Goal: Find specific page/section: Find specific page/section

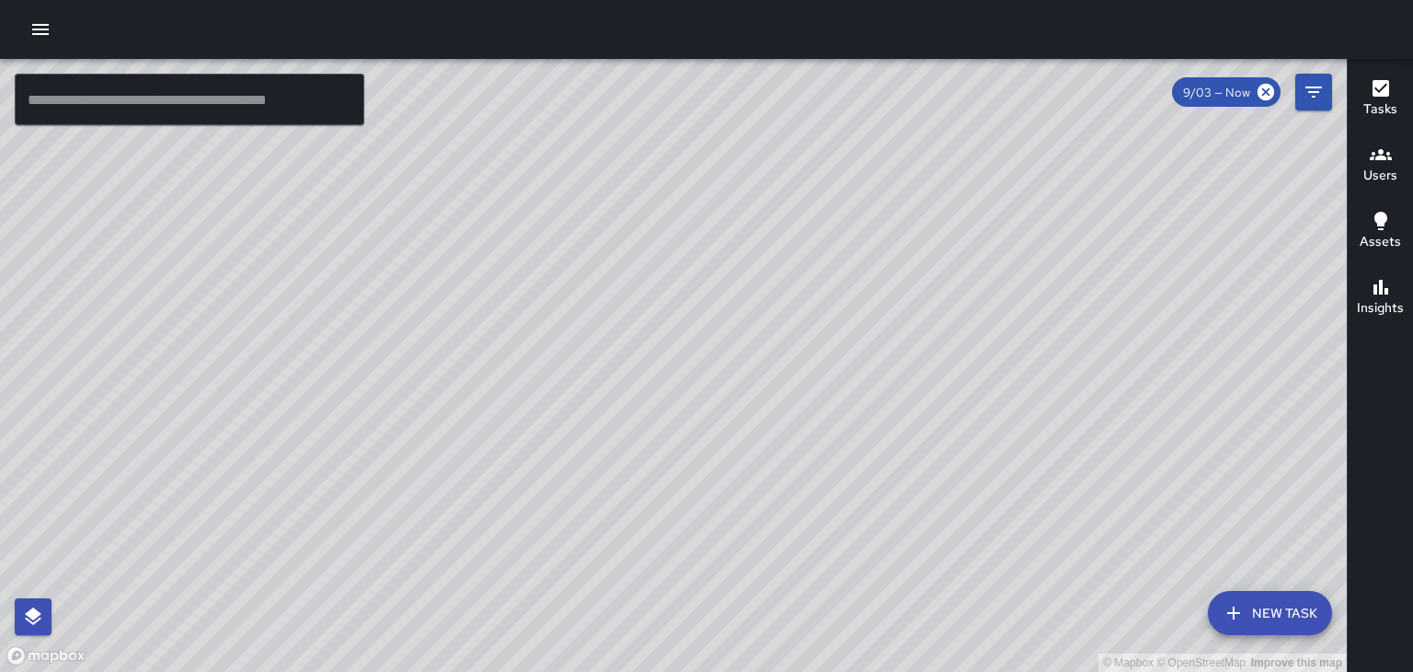
click at [1376, 184] on h6 "Users" at bounding box center [1381, 176] width 34 height 20
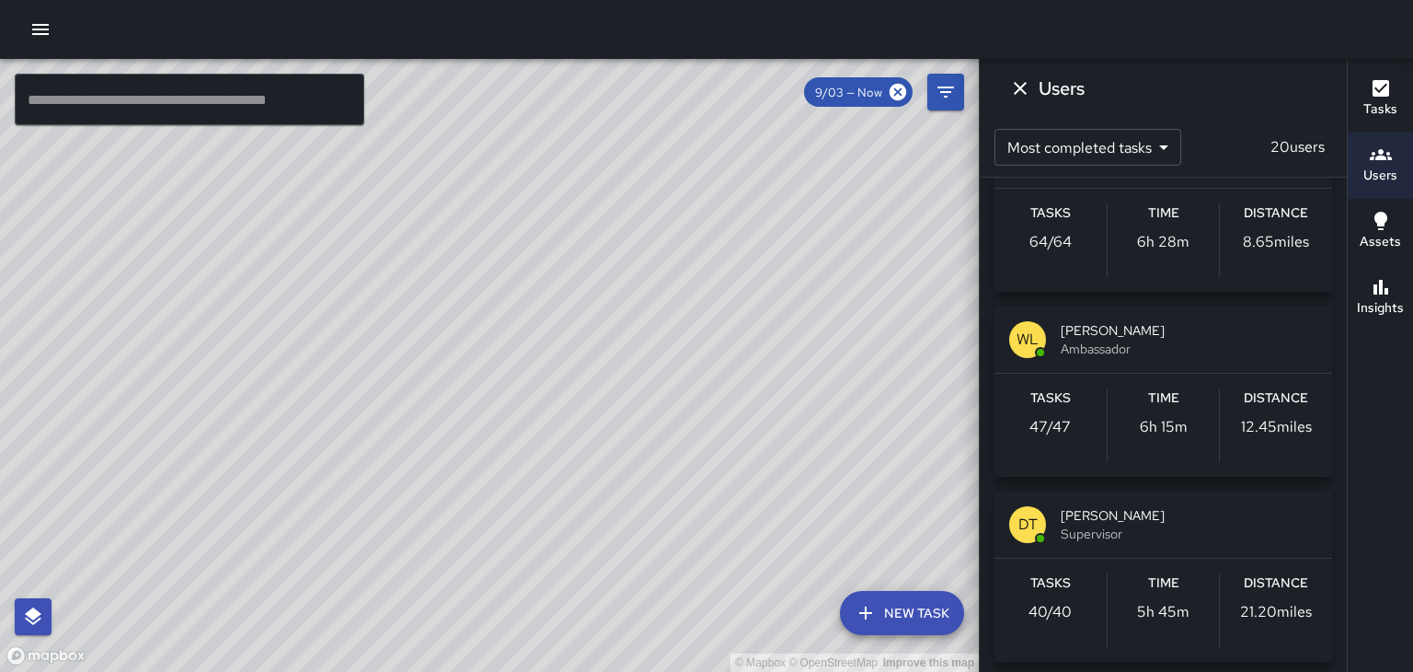
scroll to position [269, 0]
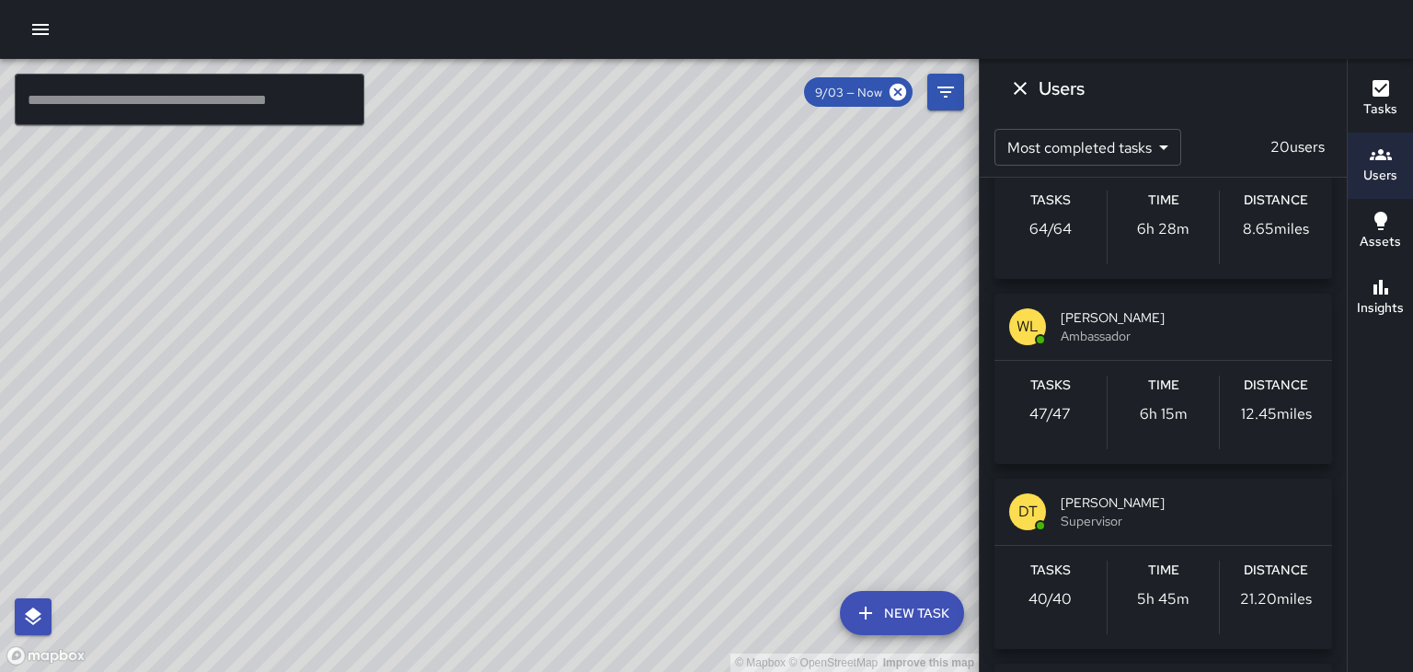
click at [1262, 373] on div "Tasks 47 / 47 Time 6h 15m Distance 12.45 miles" at bounding box center [1164, 412] width 338 height 103
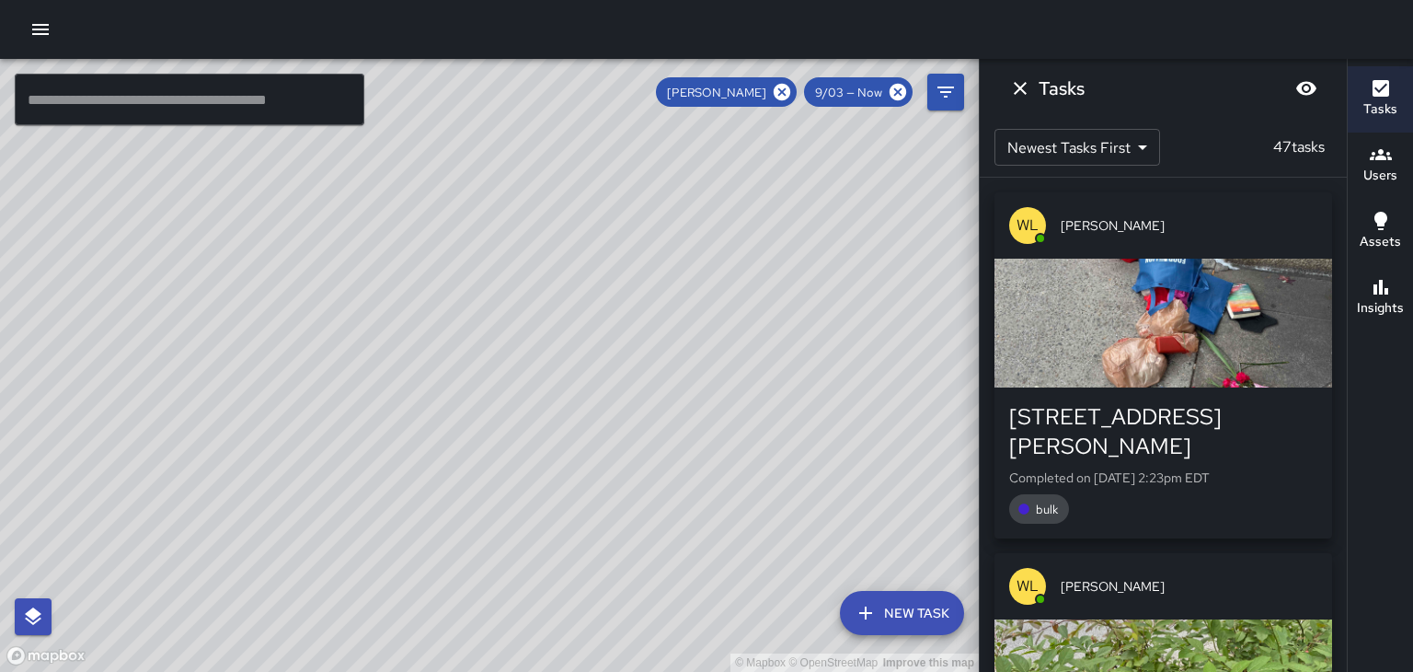
click at [774, 102] on div "[PERSON_NAME]" at bounding box center [726, 91] width 141 height 29
click at [780, 91] on icon at bounding box center [782, 92] width 17 height 17
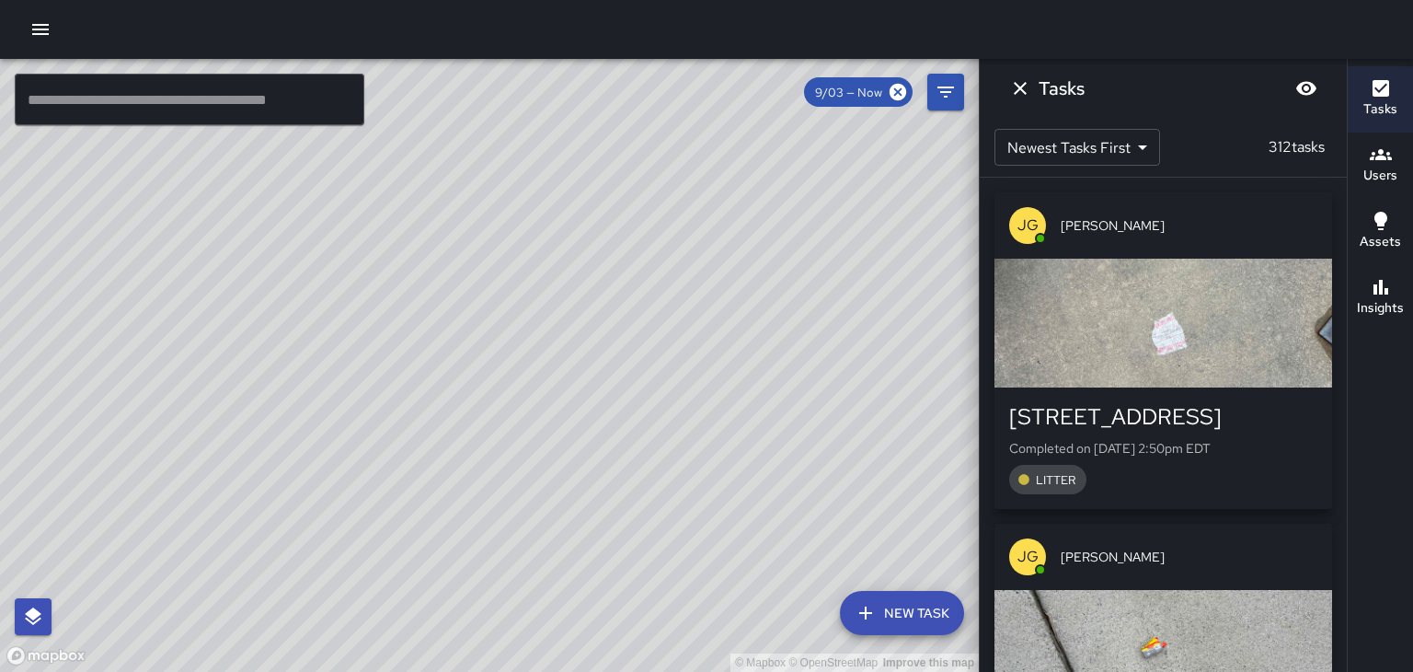
click at [1026, 85] on icon "Dismiss" at bounding box center [1020, 88] width 22 height 22
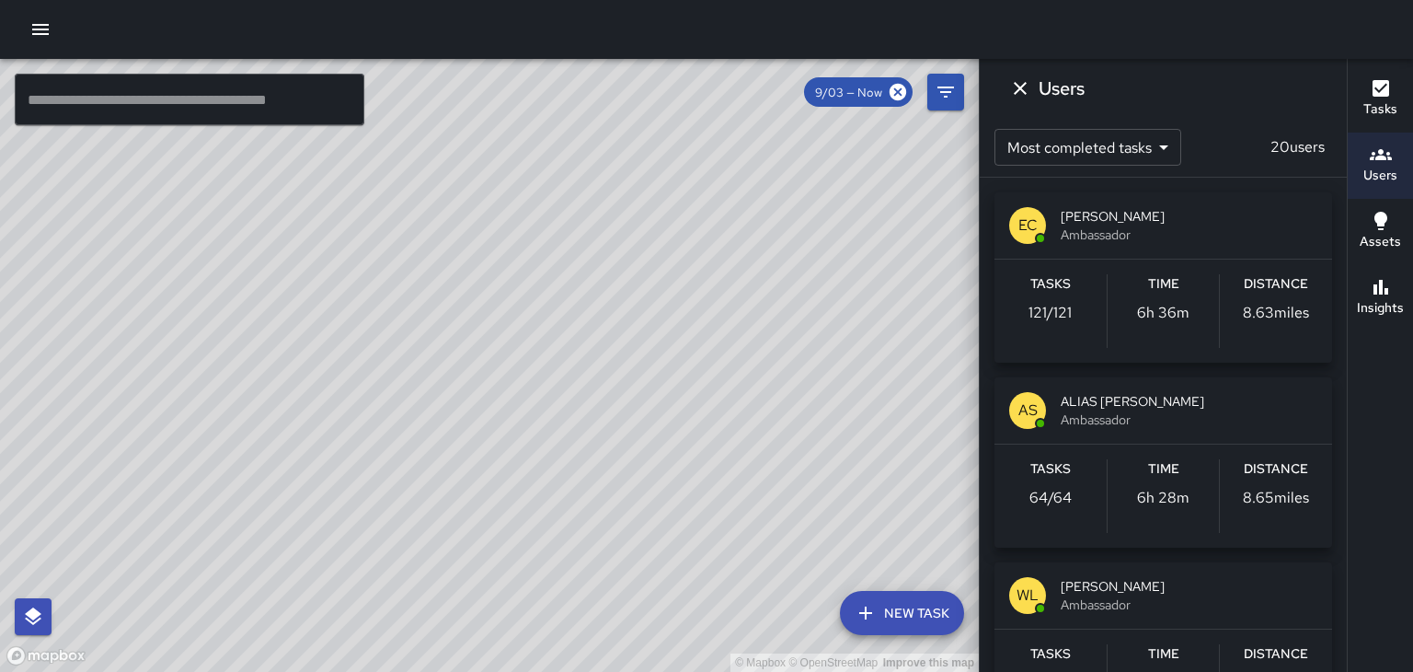
click at [562, 290] on div "© Mapbox © OpenStreetMap Improve this map" at bounding box center [489, 365] width 979 height 613
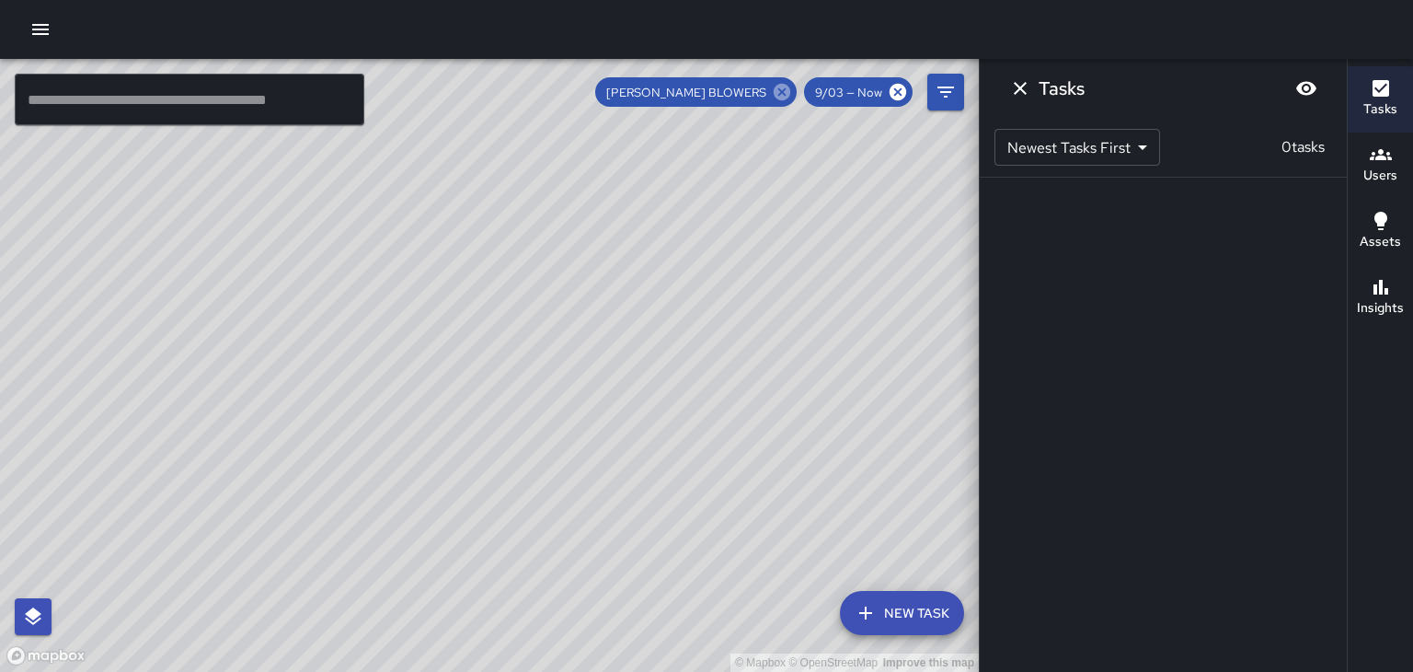
click at [782, 91] on icon at bounding box center [782, 92] width 20 height 20
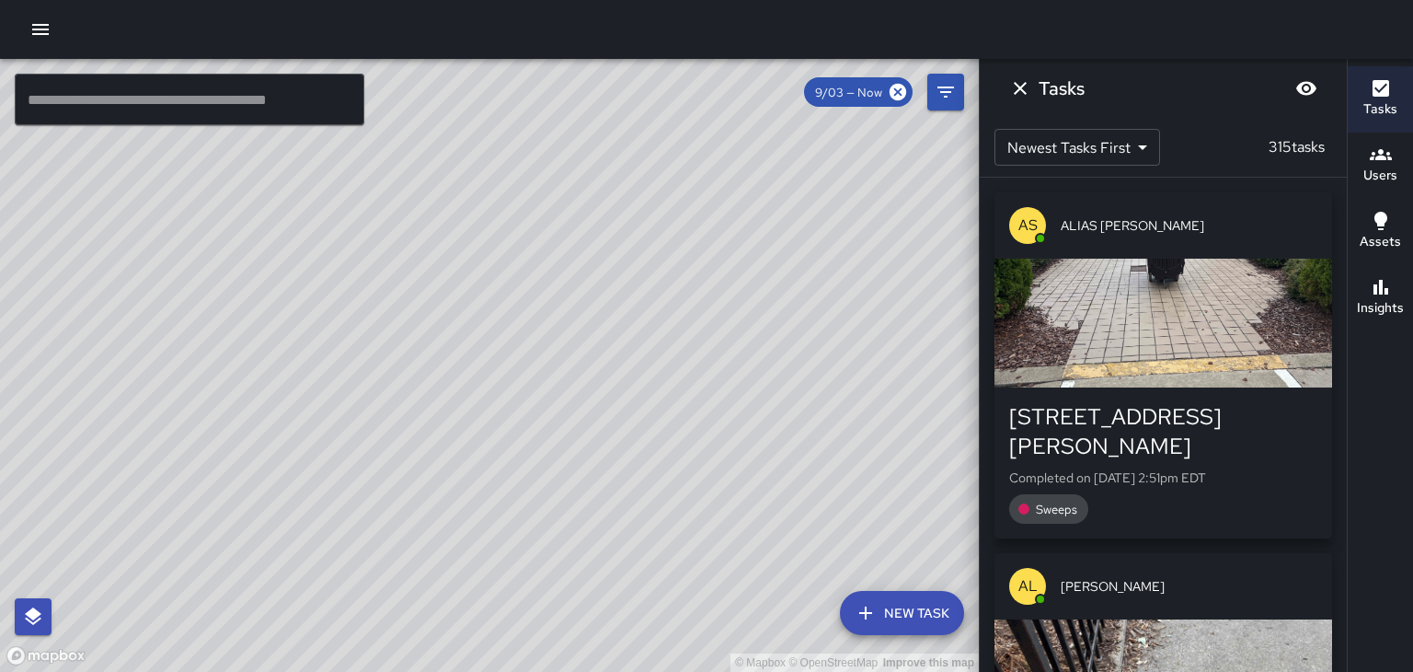
click at [1030, 90] on icon "Dismiss" at bounding box center [1020, 88] width 22 height 22
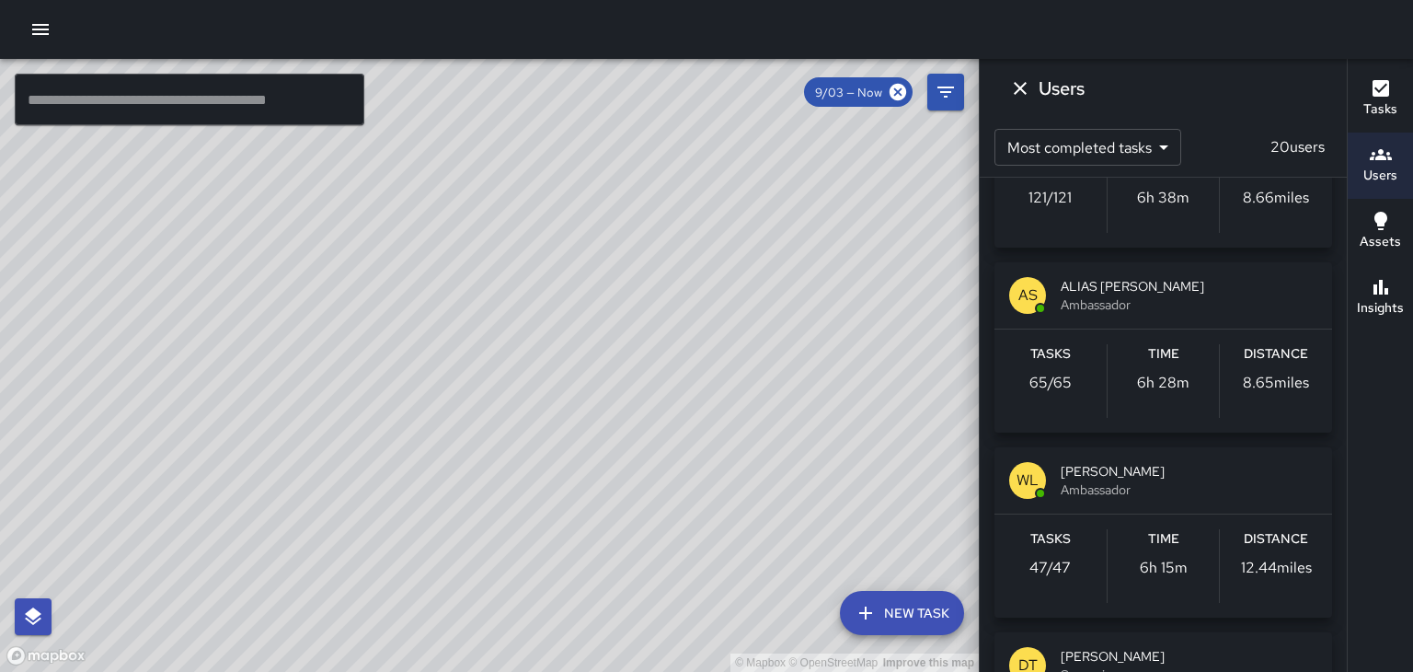
scroll to position [114, 0]
click at [1226, 324] on div "AS ALIAS [PERSON_NAME] Ambassador" at bounding box center [1164, 296] width 338 height 66
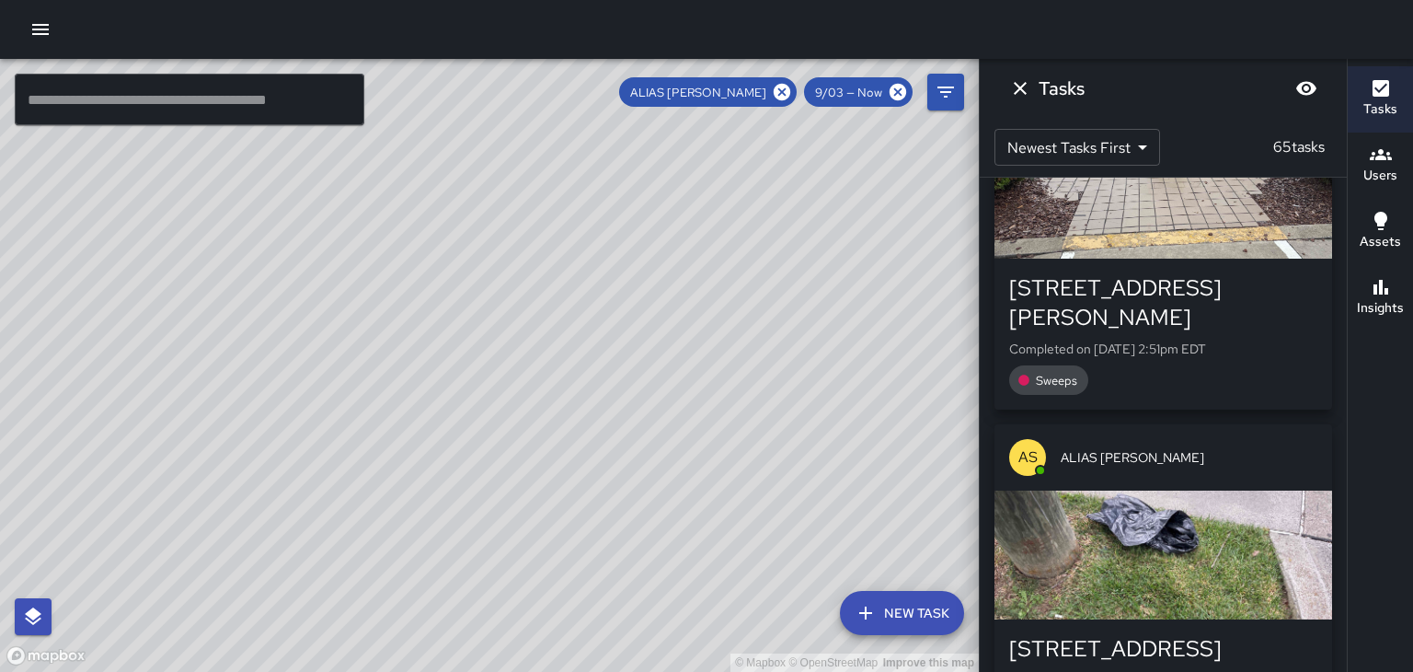
scroll to position [0, 0]
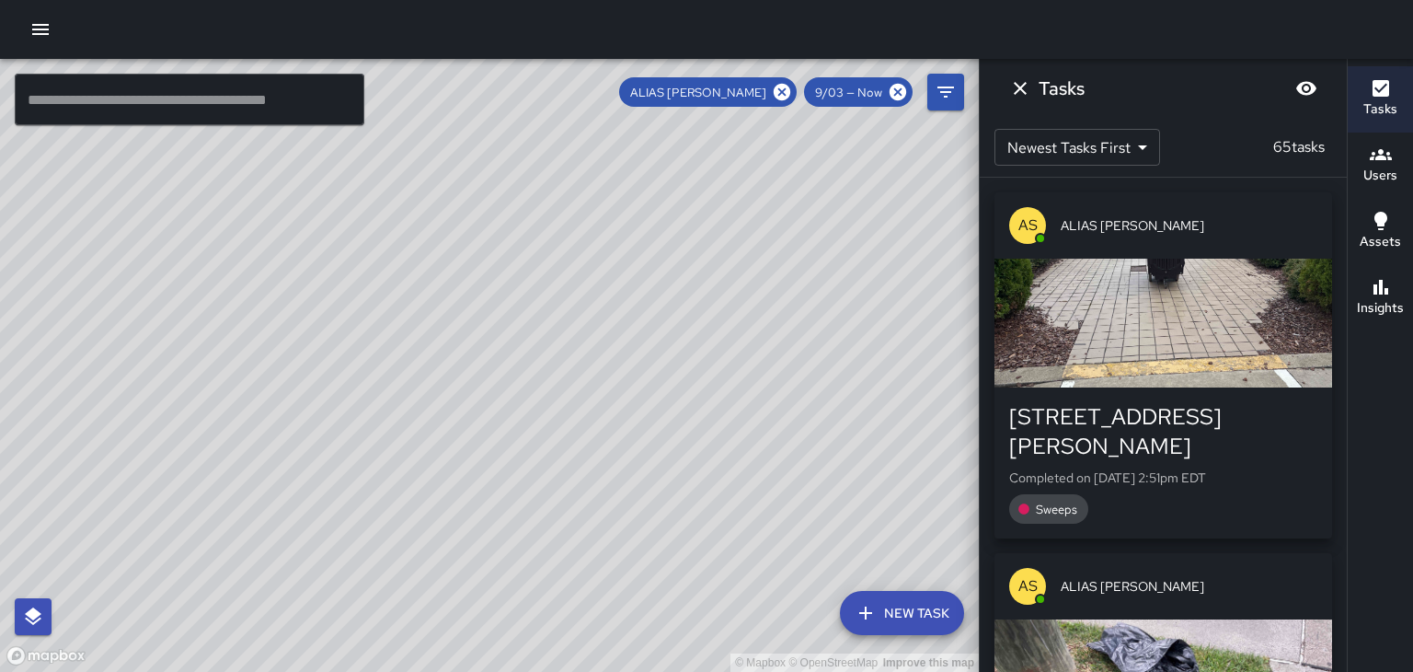
click at [1225, 299] on div "button" at bounding box center [1164, 323] width 338 height 129
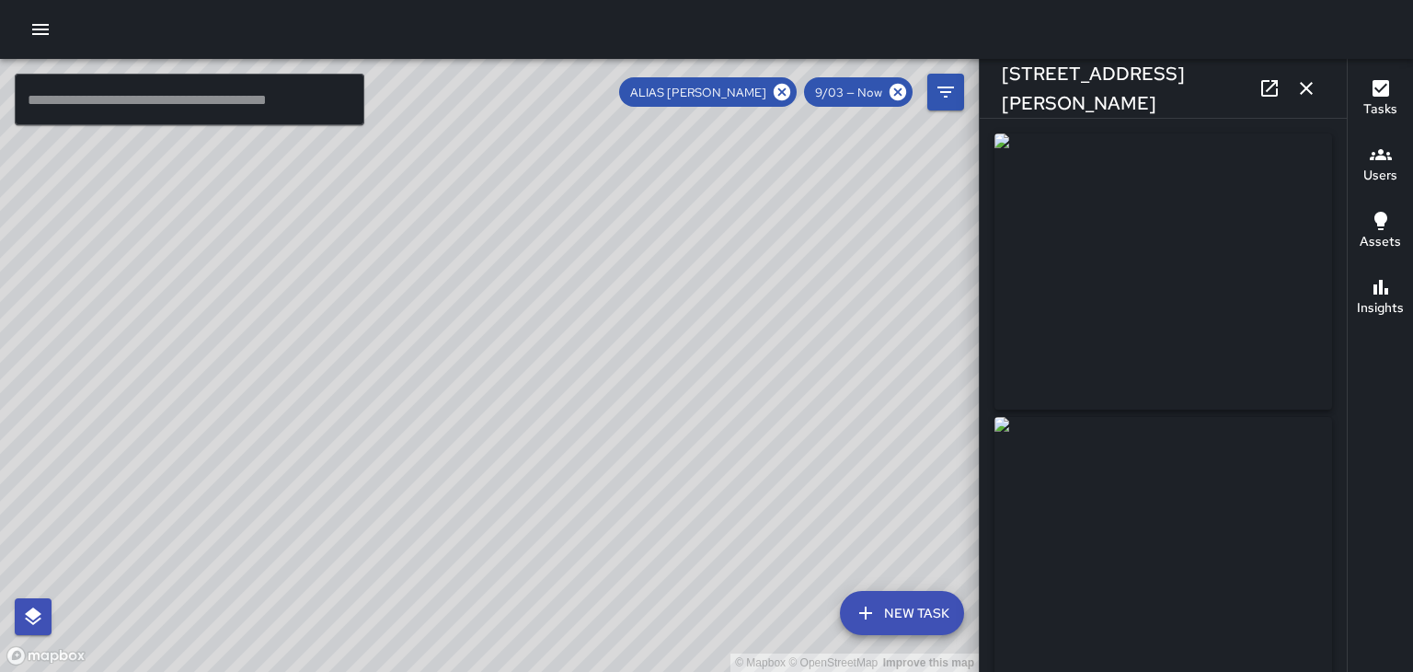
type input "**********"
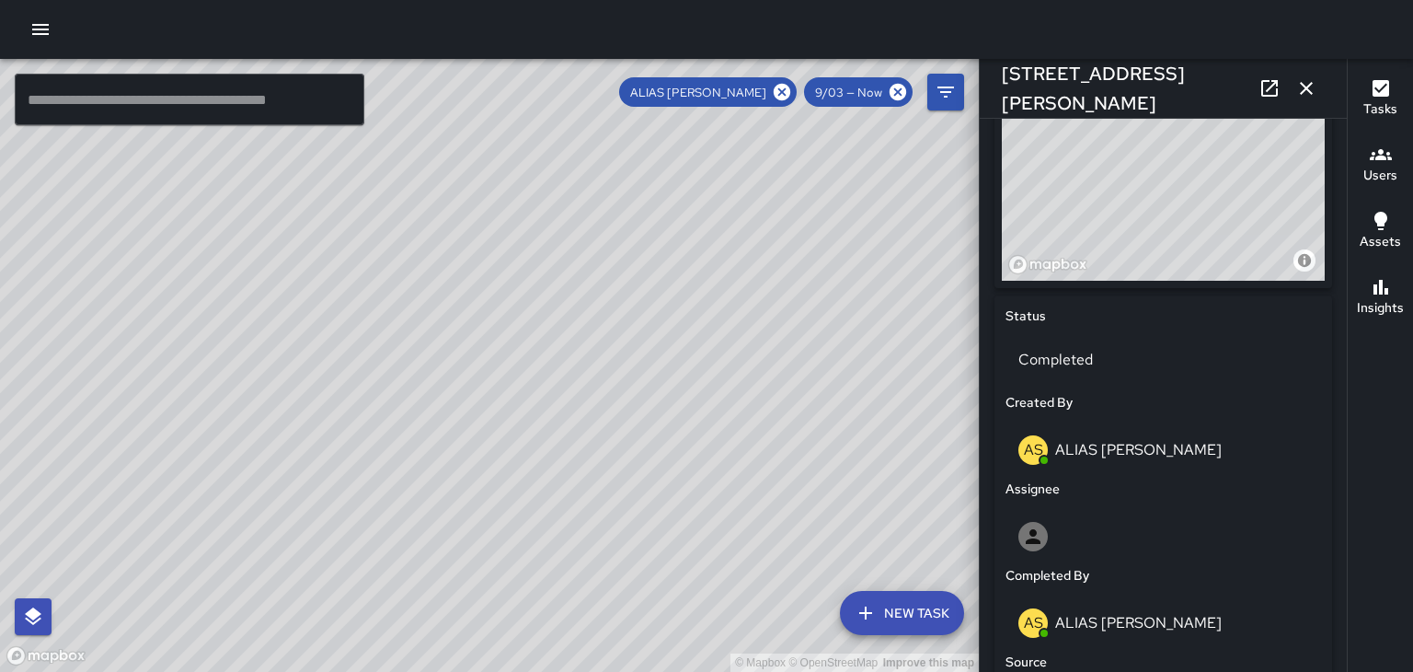
click at [1178, 461] on div "AS ALIAS [PERSON_NAME]" at bounding box center [1163, 449] width 290 height 29
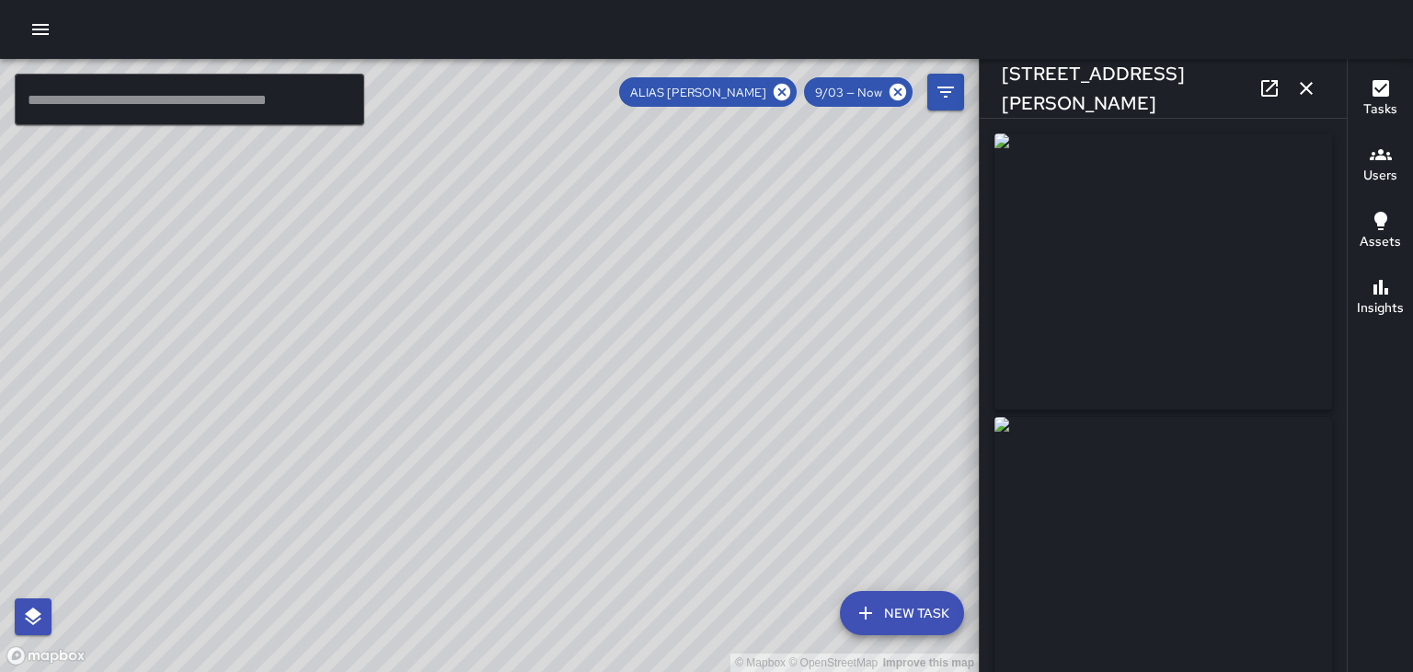
click at [563, 475] on div "© Mapbox © OpenStreetMap Improve this map" at bounding box center [489, 365] width 979 height 613
click at [658, 328] on div "© Mapbox © OpenStreetMap Improve this map" at bounding box center [489, 365] width 979 height 613
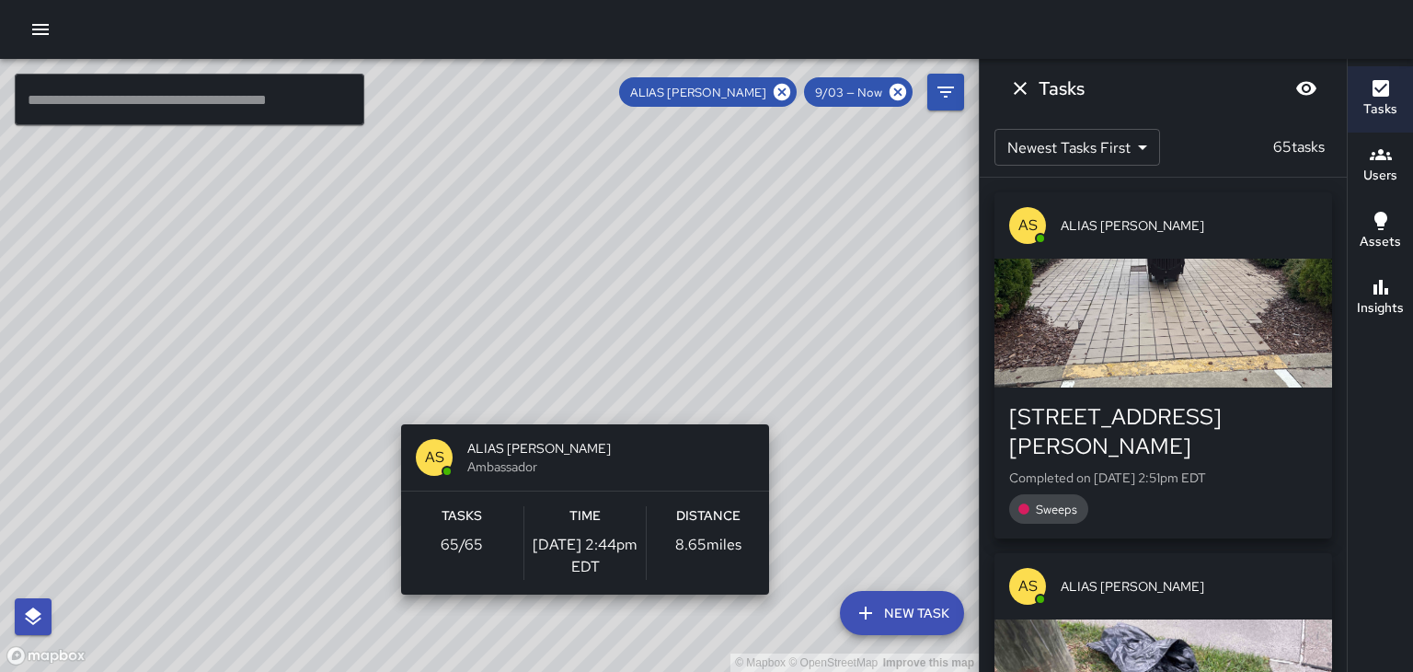
click at [387, 342] on div "© Mapbox © OpenStreetMap Improve this map AS ALIAS [PERSON_NAME] Ambassador Tas…" at bounding box center [489, 365] width 979 height 613
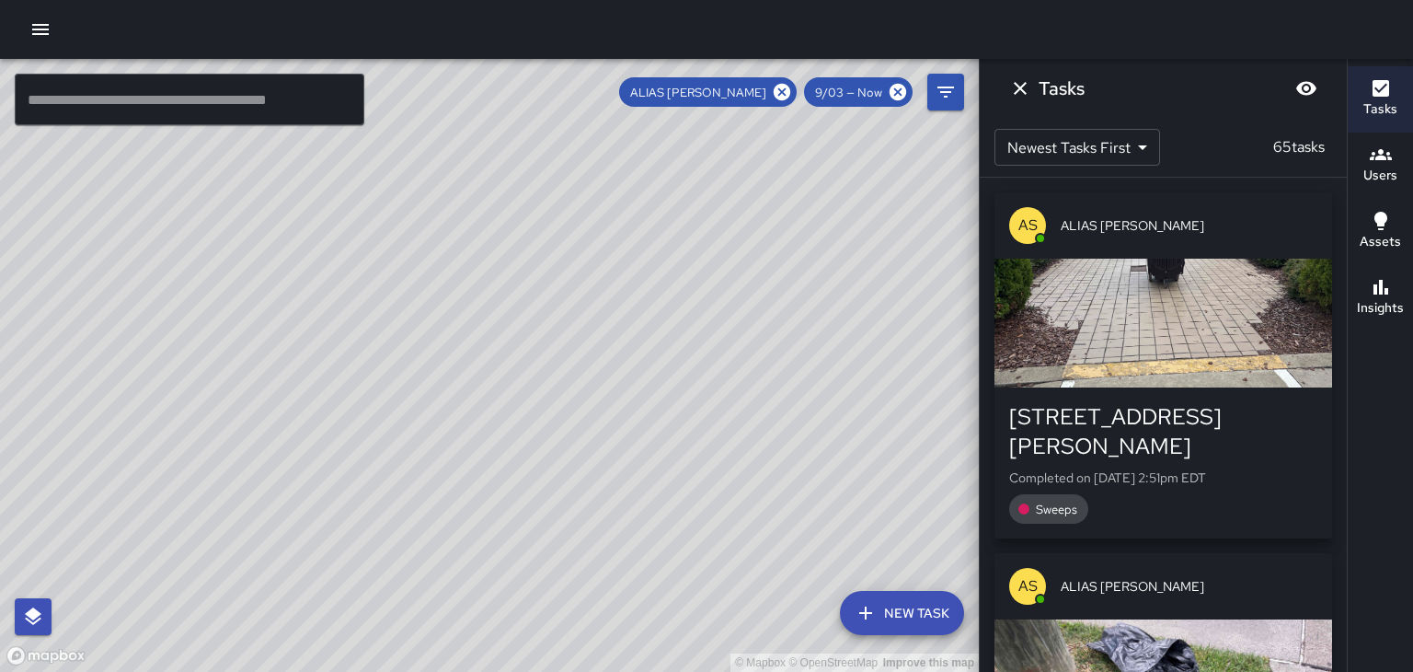
click at [664, 462] on div "© Mapbox © OpenStreetMap Improve this map" at bounding box center [489, 365] width 979 height 613
click at [654, 465] on div "© Mapbox © OpenStreetMap Improve this map" at bounding box center [489, 365] width 979 height 613
click at [651, 455] on div "© Mapbox © OpenStreetMap Improve this map" at bounding box center [489, 365] width 979 height 613
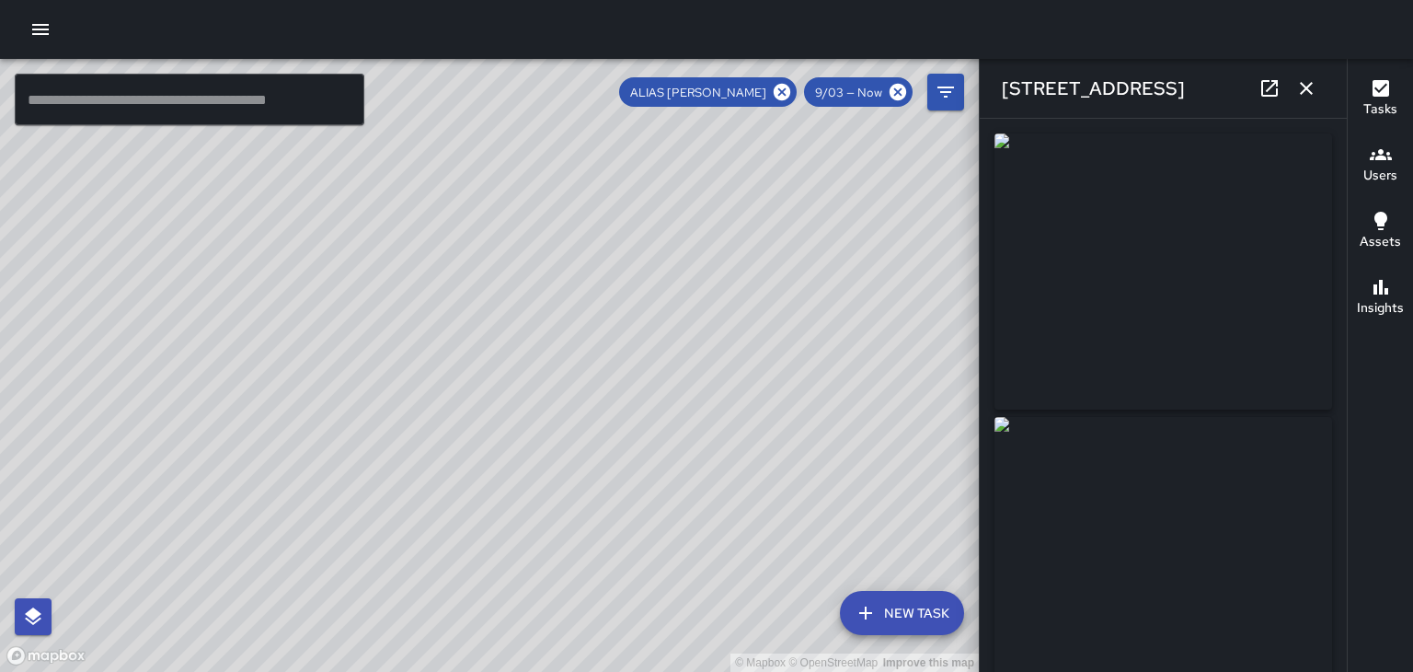
click at [606, 400] on div "© Mapbox © OpenStreetMap Improve this map" at bounding box center [489, 365] width 979 height 613
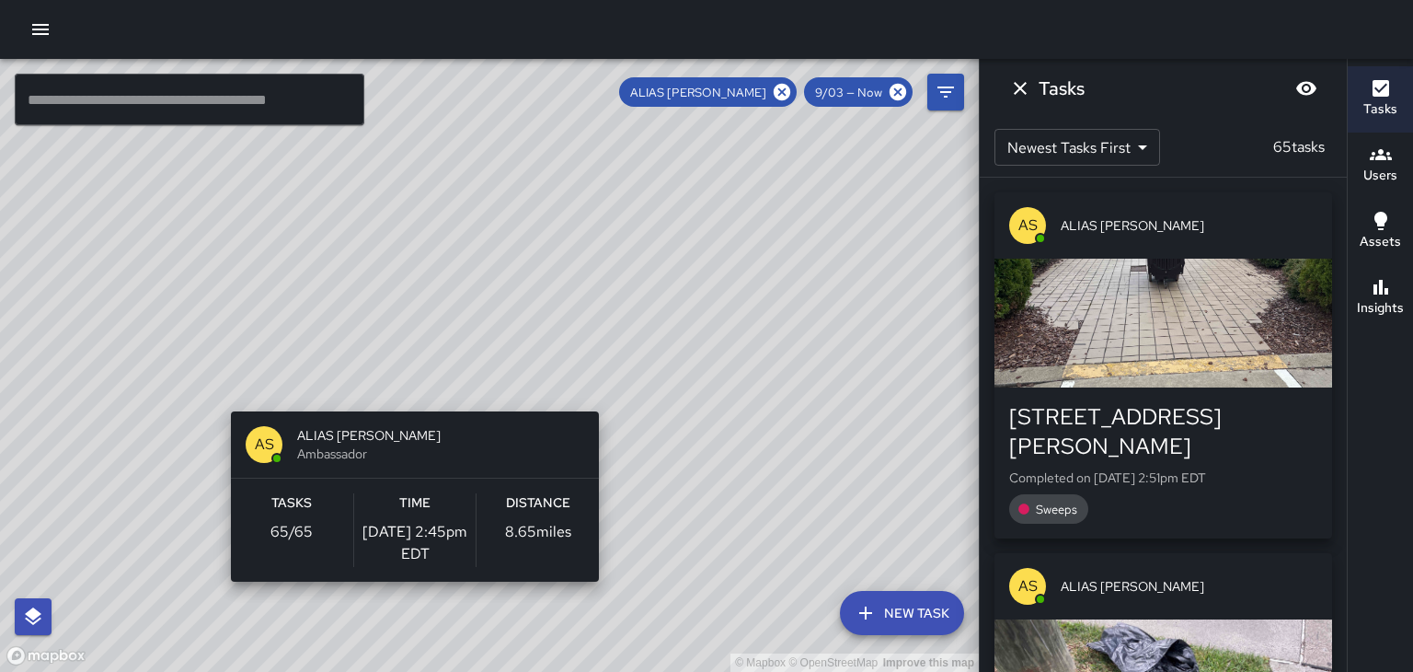
click at [773, 456] on div "© Mapbox © OpenStreetMap Improve this map AS ALIAS [PERSON_NAME] Ambassador Tas…" at bounding box center [489, 365] width 979 height 613
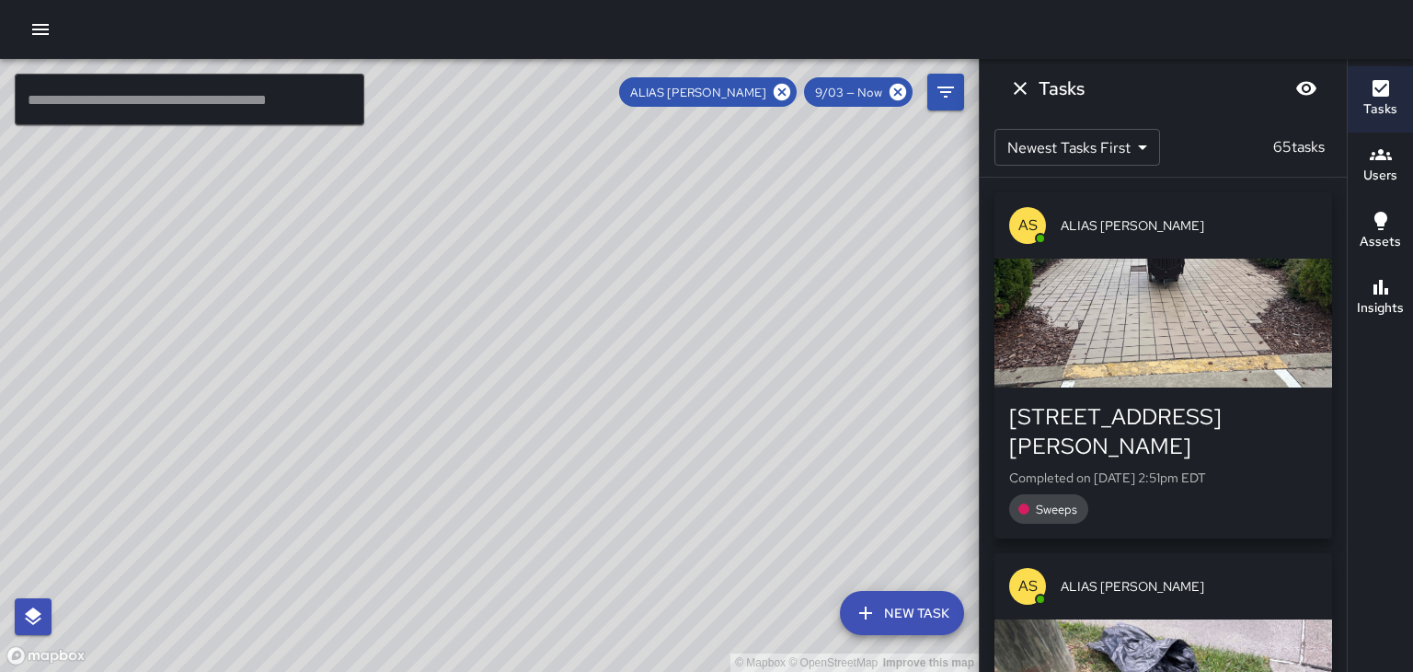
click at [605, 394] on div "© Mapbox © OpenStreetMap Improve this map" at bounding box center [489, 365] width 979 height 613
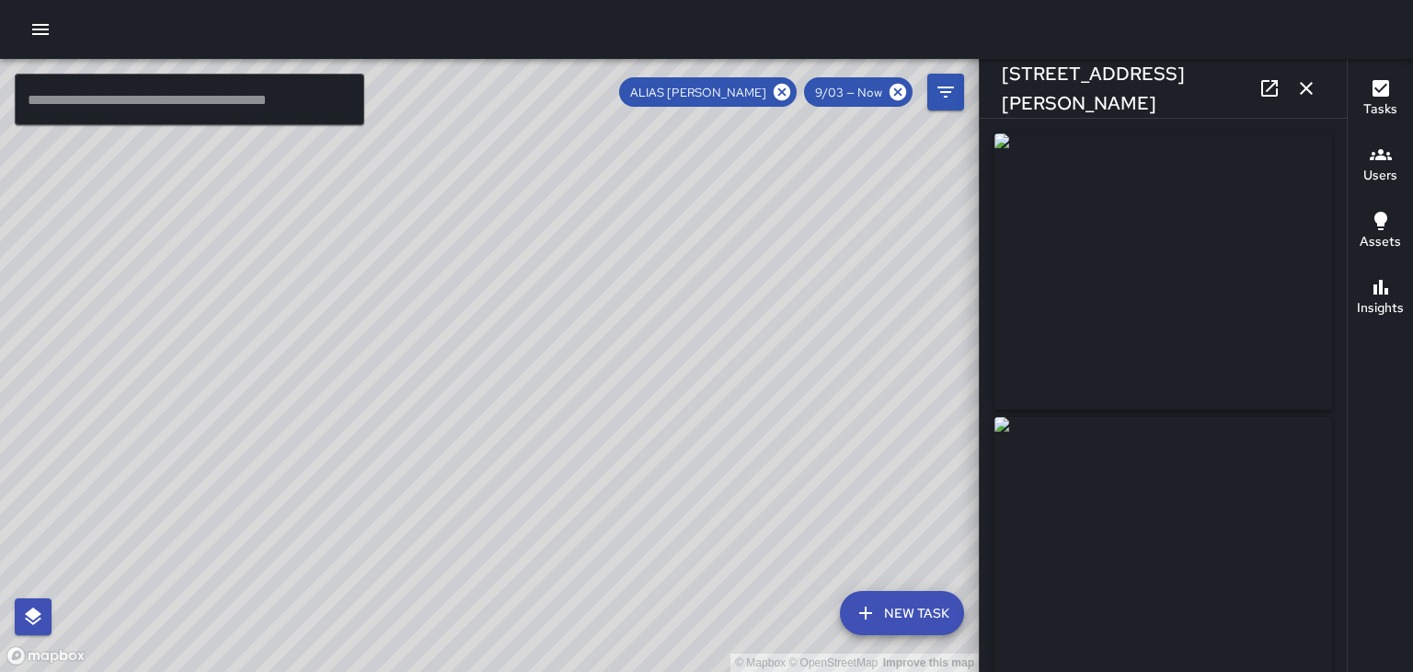
type input "**********"
click at [536, 401] on div "© Mapbox © OpenStreetMap Improve this map" at bounding box center [489, 365] width 979 height 613
click at [388, 422] on div "© Mapbox © OpenStreetMap Improve this map" at bounding box center [489, 365] width 979 height 613
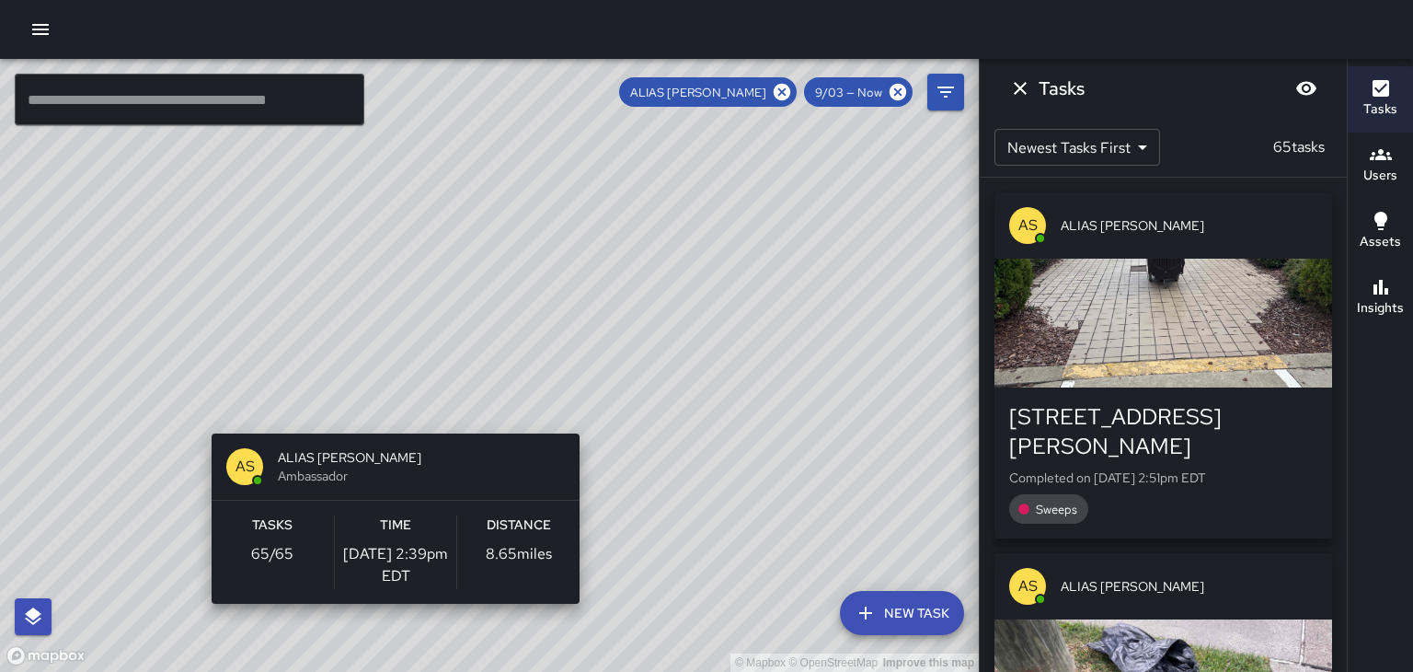
click at [374, 408] on div "© Mapbox © OpenStreetMap Improve this map AS ALIAS [PERSON_NAME] Ambassador Tas…" at bounding box center [489, 365] width 979 height 613
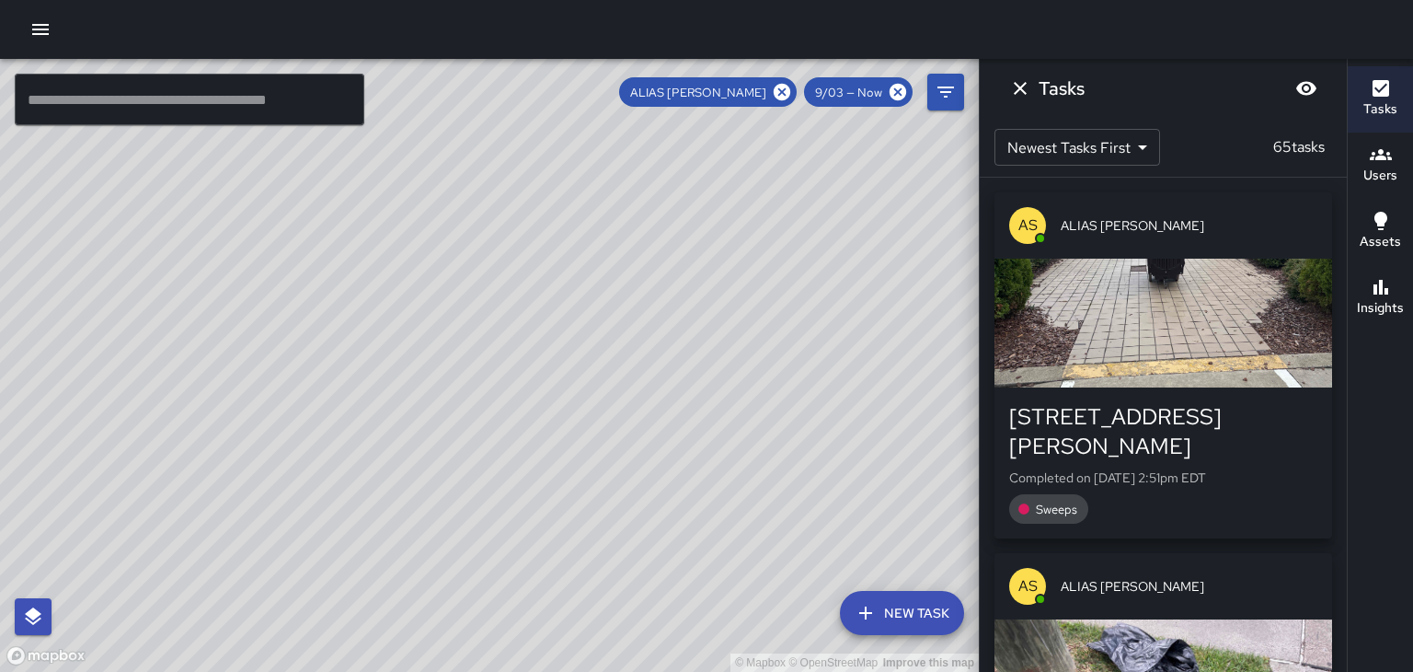
click at [374, 405] on div "© Mapbox © OpenStreetMap Improve this map" at bounding box center [489, 365] width 979 height 613
click at [374, 407] on div "© Mapbox © OpenStreetMap Improve this map" at bounding box center [489, 365] width 979 height 613
click at [381, 416] on div "© Mapbox © OpenStreetMap Improve this map" at bounding box center [489, 365] width 979 height 613
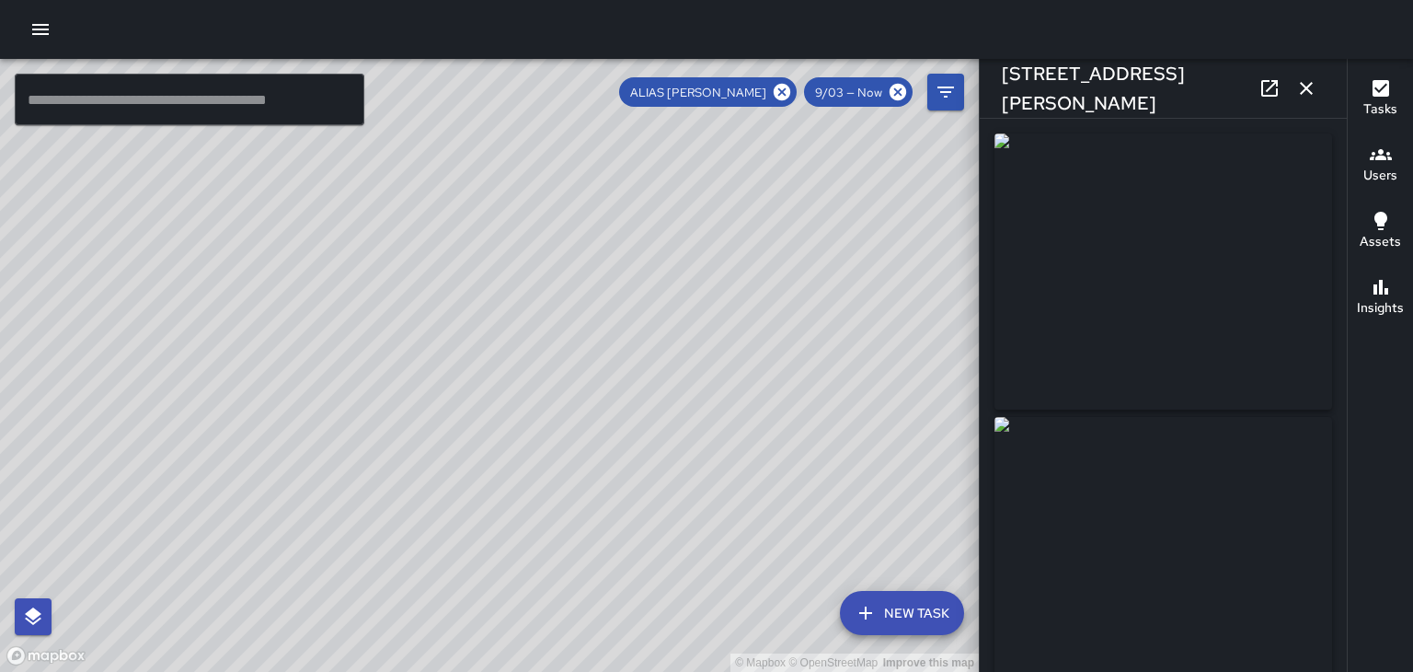
type input "**********"
click at [610, 467] on div "© Mapbox © OpenStreetMap Improve this map" at bounding box center [489, 365] width 979 height 613
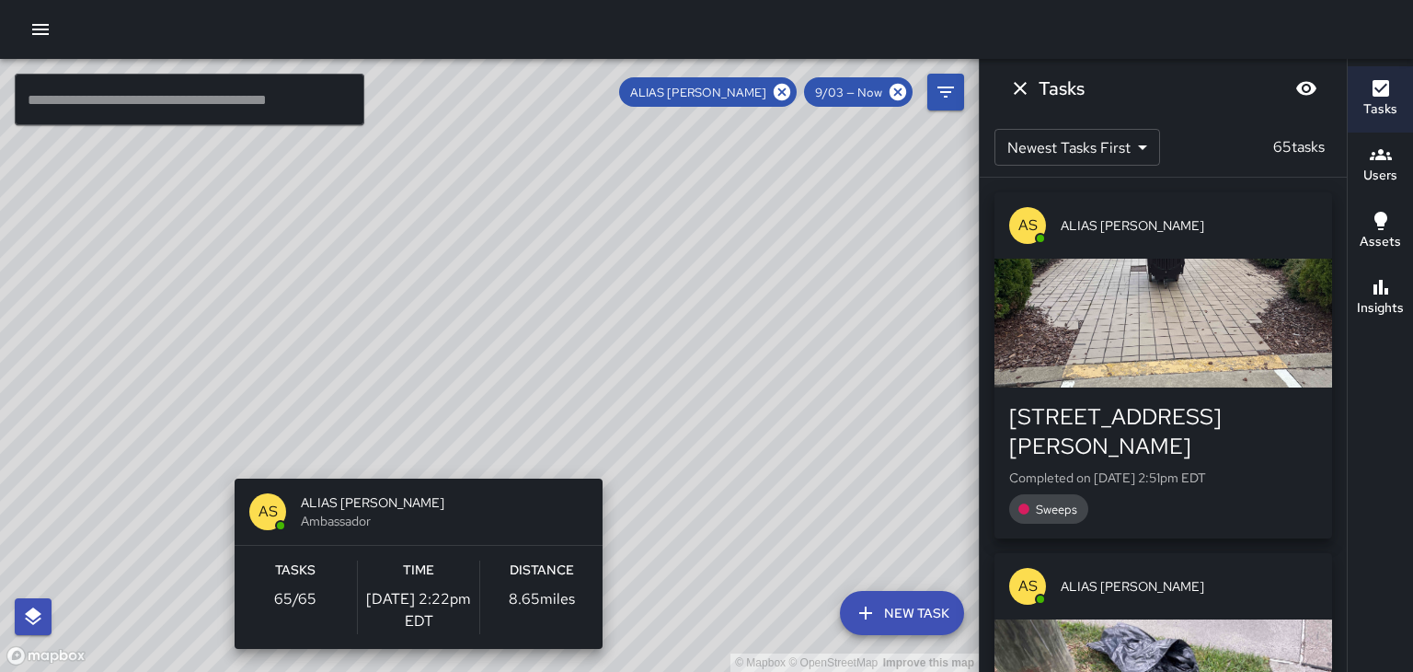
click at [605, 471] on div "AS ALIAS [PERSON_NAME] Ambassador Tasks 65 / 65 Time [DATE] 2:22pm EDT Distance…" at bounding box center [418, 563] width 383 height 185
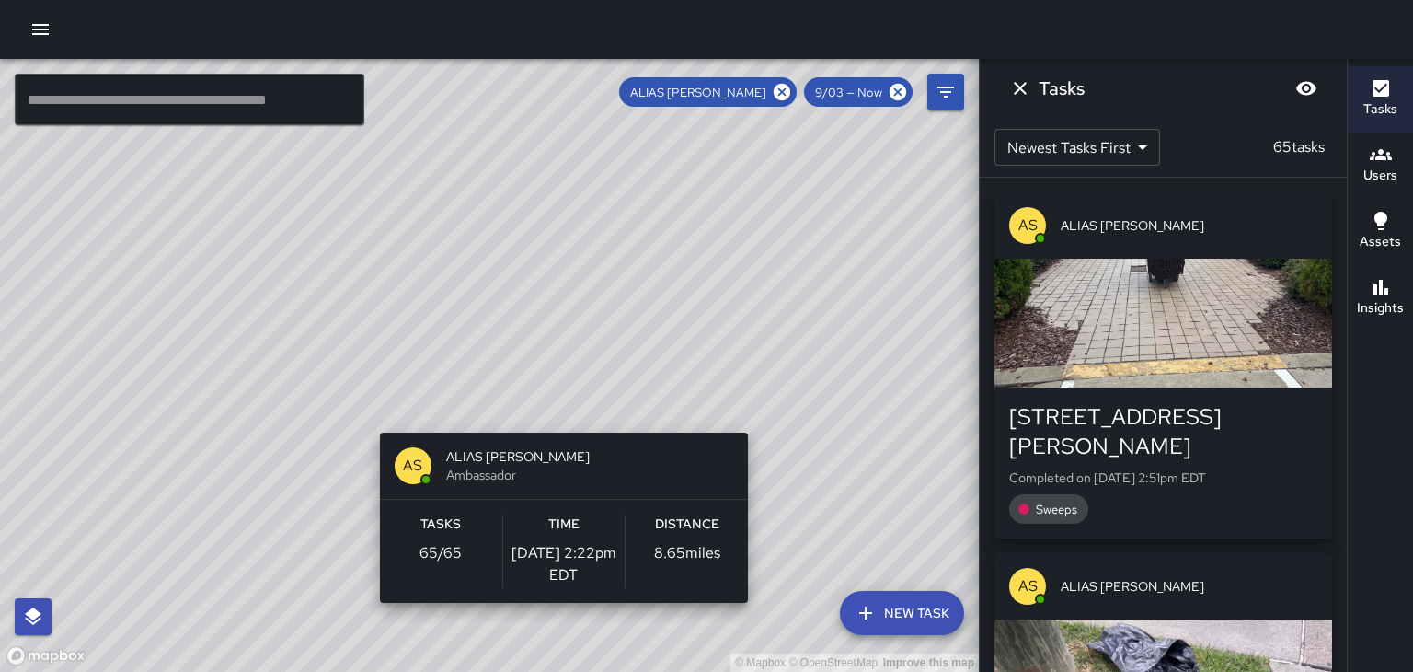
click at [547, 397] on div "© Mapbox © OpenStreetMap Improve this map AS ALIAS [PERSON_NAME] Ambassador Tas…" at bounding box center [489, 365] width 979 height 613
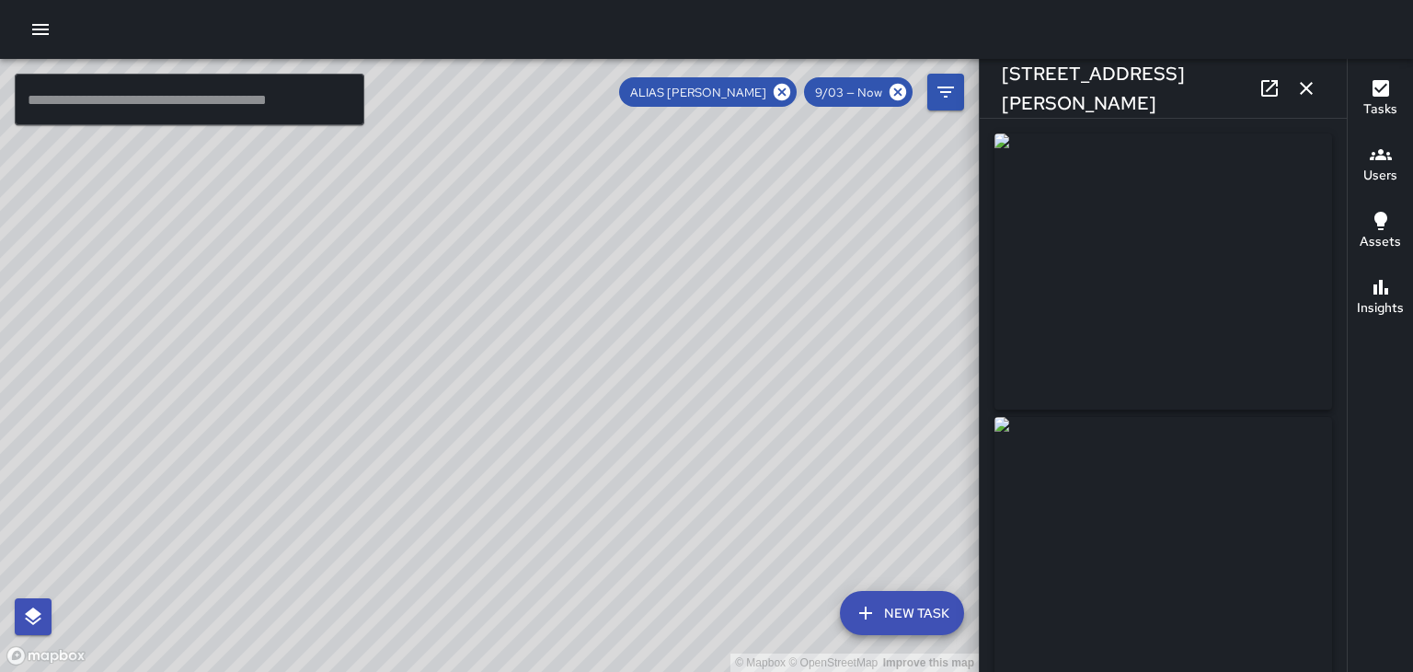
click at [445, 316] on div "© Mapbox © OpenStreetMap Improve this map" at bounding box center [489, 365] width 979 height 613
click at [570, 483] on div "© Mapbox © OpenStreetMap Improve this map" at bounding box center [489, 365] width 979 height 613
click at [572, 480] on div "© Mapbox © OpenStreetMap Improve this map" at bounding box center [489, 365] width 979 height 613
click at [349, 499] on div "© Mapbox © OpenStreetMap Improve this map" at bounding box center [489, 365] width 979 height 613
click at [397, 449] on div "© Mapbox © OpenStreetMap Improve this map" at bounding box center [489, 365] width 979 height 613
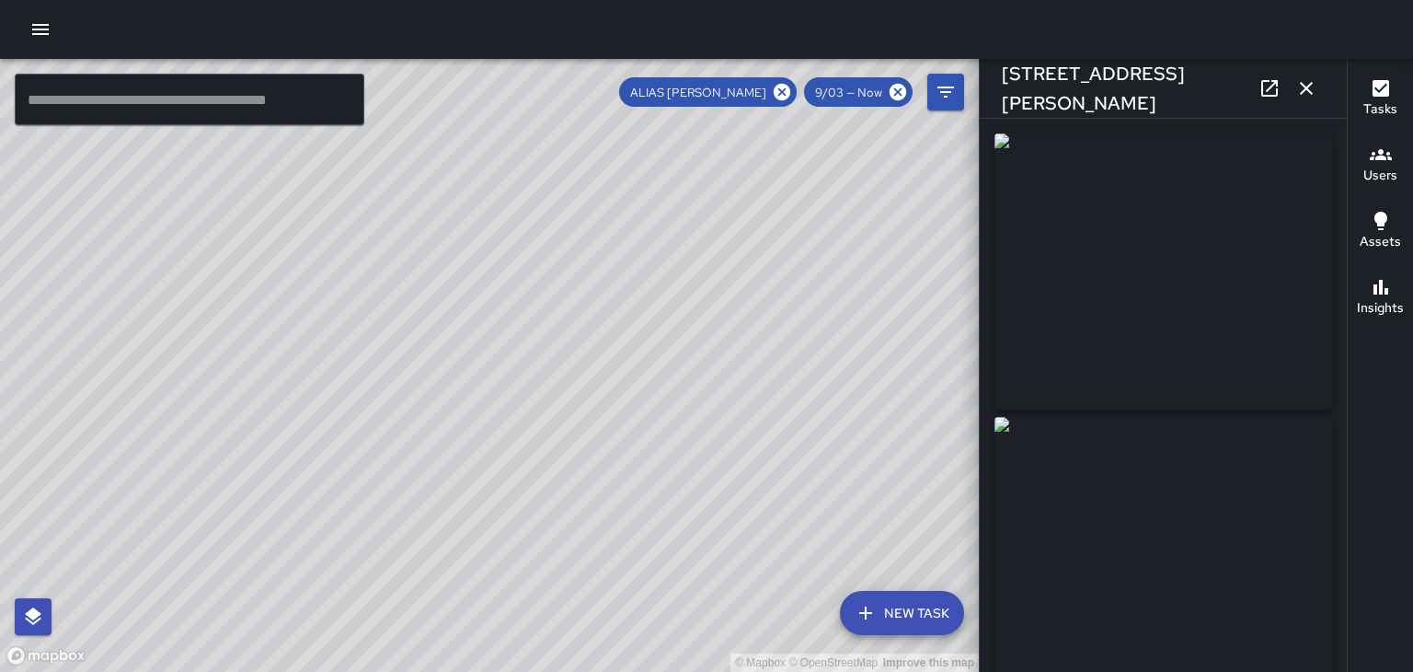
click at [560, 407] on div "© Mapbox © OpenStreetMap Improve this map" at bounding box center [489, 365] width 979 height 613
click at [576, 420] on div "© Mapbox © OpenStreetMap Improve this map" at bounding box center [489, 365] width 979 height 613
click at [595, 431] on div "© Mapbox © OpenStreetMap Improve this map" at bounding box center [489, 365] width 979 height 613
click at [699, 291] on div "© Mapbox © OpenStreetMap Improve this map" at bounding box center [489, 365] width 979 height 613
click at [664, 390] on div "© Mapbox © OpenStreetMap Improve this map" at bounding box center [489, 365] width 979 height 613
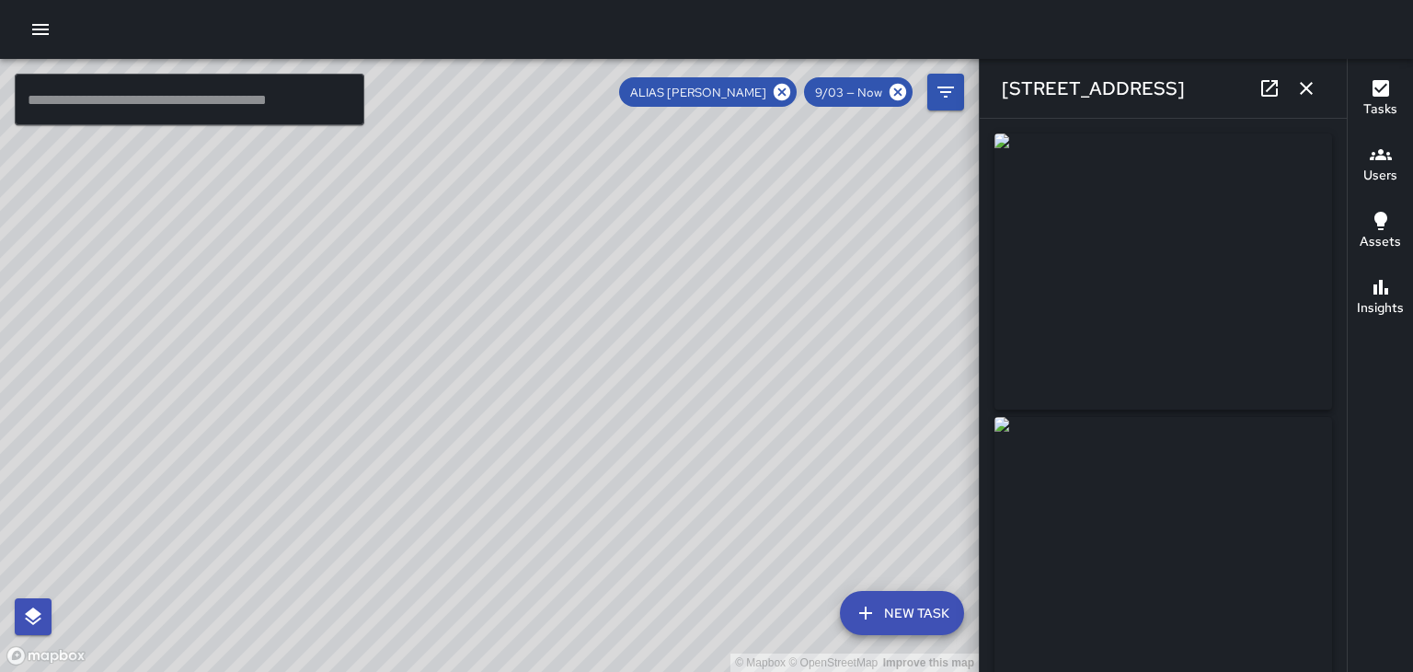
click at [609, 465] on div "© Mapbox © OpenStreetMap Improve this map" at bounding box center [489, 365] width 979 height 613
click at [463, 409] on div "© Mapbox © OpenStreetMap Improve this map" at bounding box center [489, 365] width 979 height 613
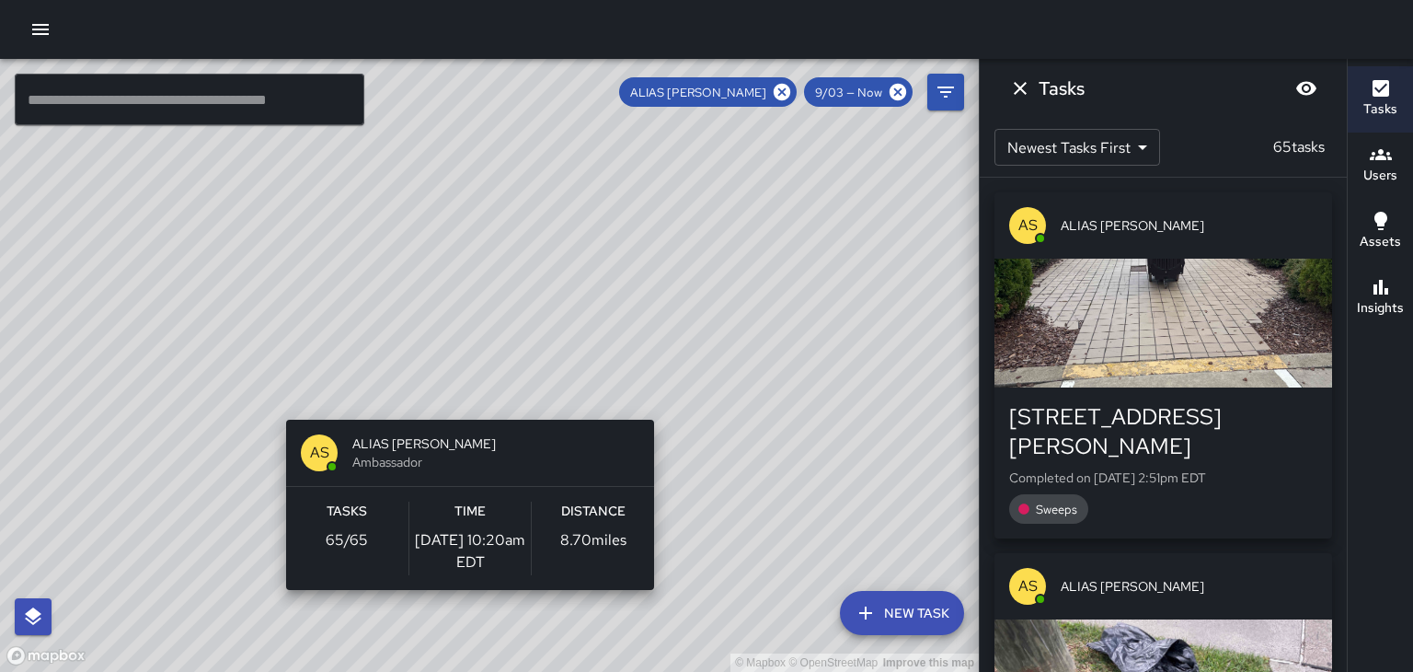
click at [840, 383] on div "© Mapbox © OpenStreetMap Improve this map AS ALIAS [PERSON_NAME] Ambassador Tas…" at bounding box center [489, 365] width 979 height 613
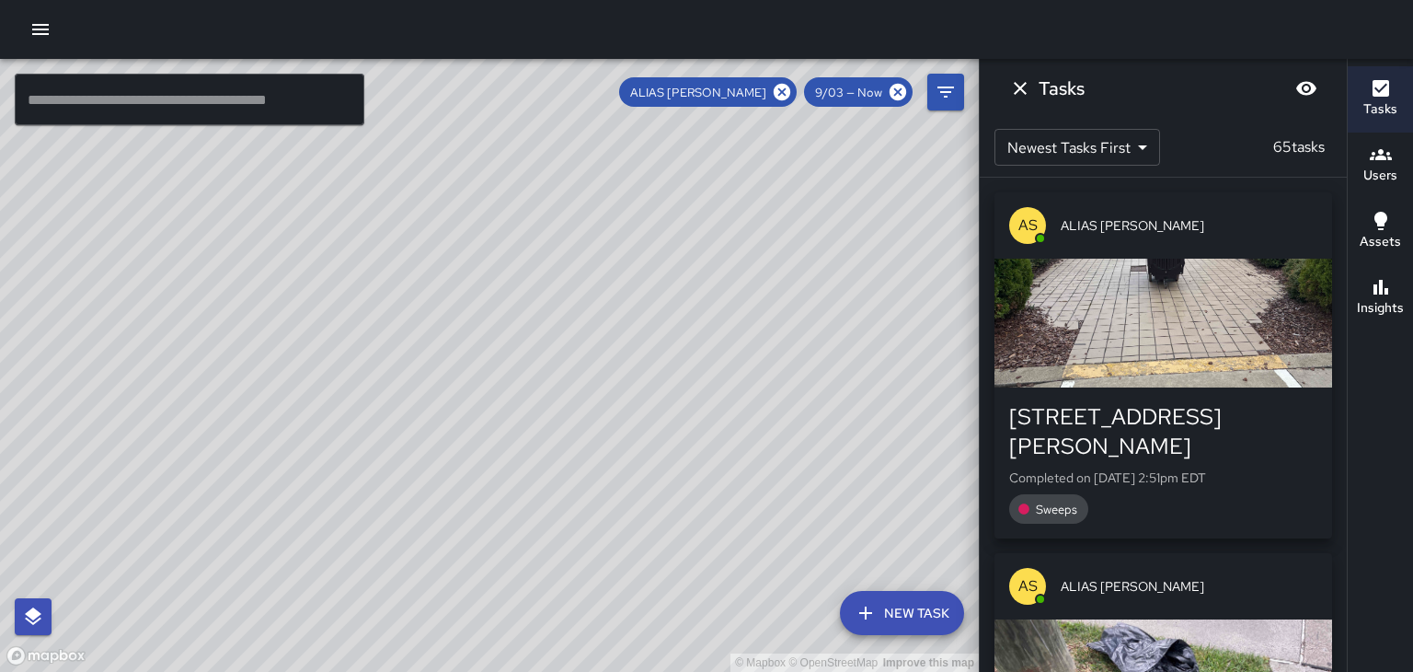
click at [745, 493] on div "© Mapbox © OpenStreetMap Improve this map" at bounding box center [489, 365] width 979 height 613
click at [730, 394] on div "© Mapbox © OpenStreetMap Improve this map" at bounding box center [489, 365] width 979 height 613
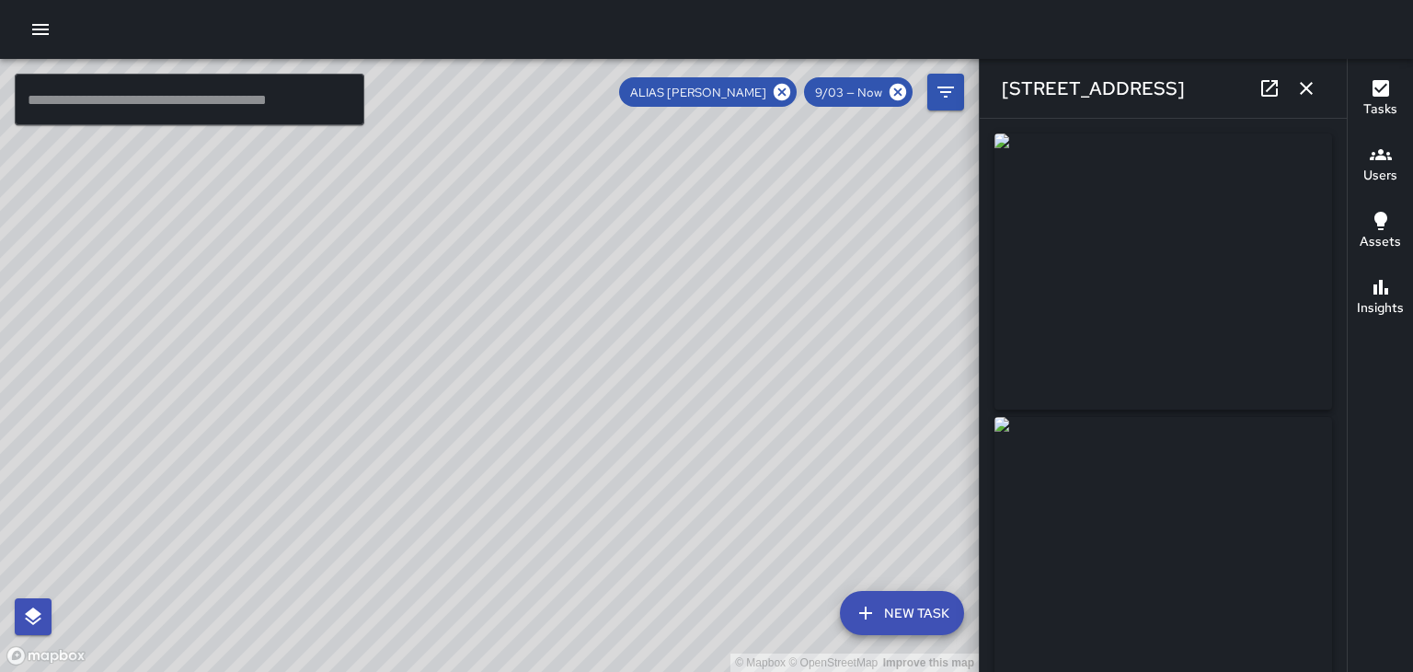
type input "**********"
click at [688, 409] on div "© Mapbox © OpenStreetMap Improve this map" at bounding box center [489, 365] width 979 height 613
click at [784, 96] on icon at bounding box center [782, 92] width 17 height 17
click at [1306, 85] on icon "button" at bounding box center [1306, 88] width 22 height 22
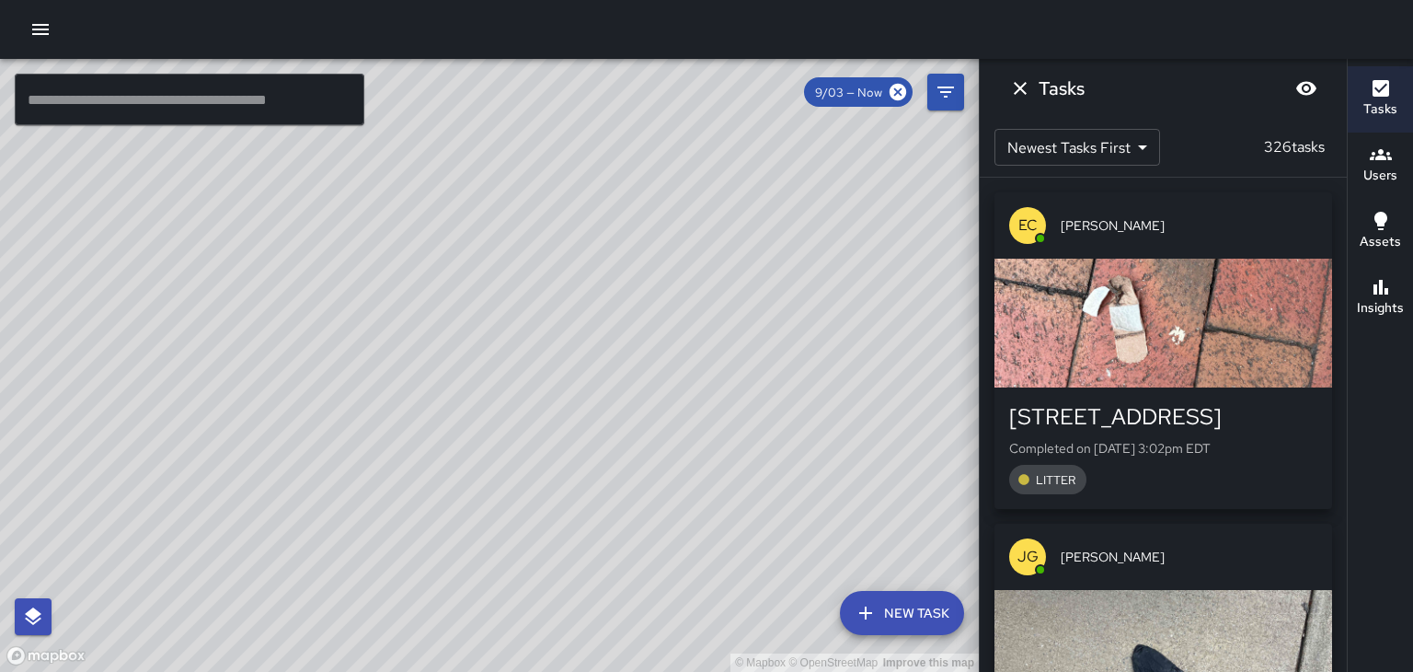
click at [1145, 298] on div "button" at bounding box center [1164, 323] width 338 height 129
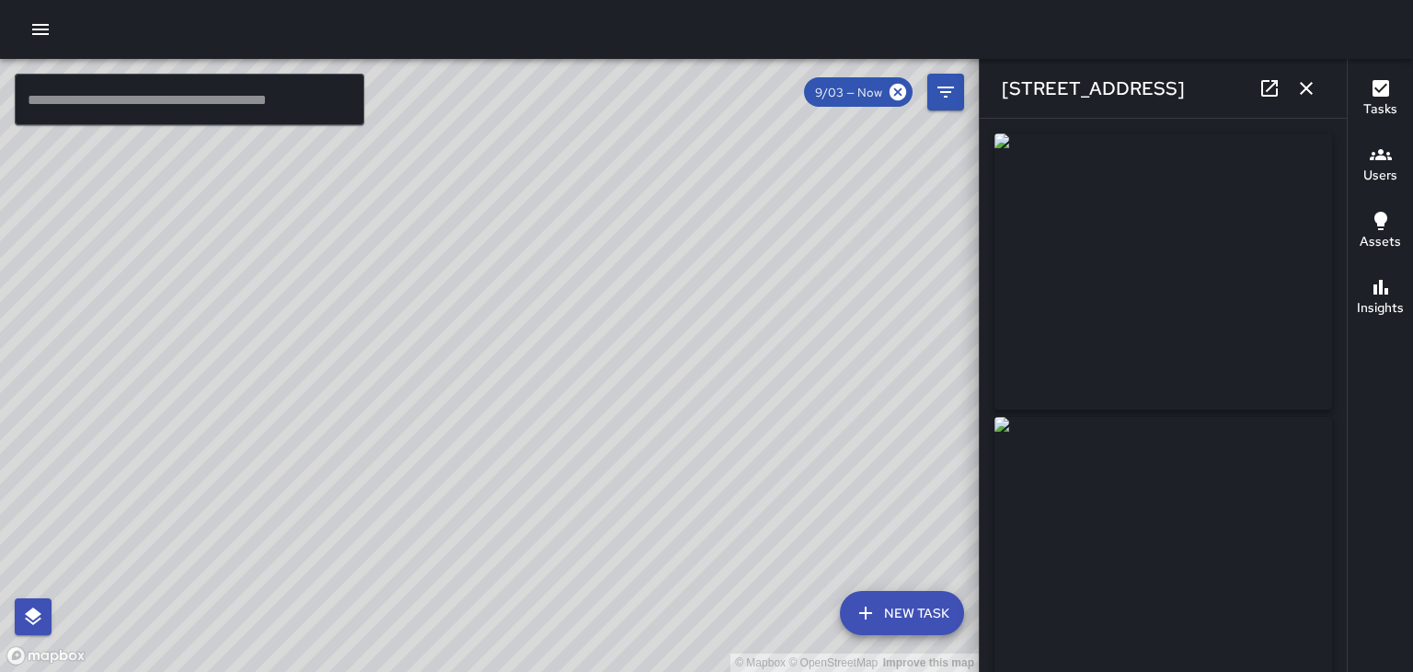
click at [1318, 89] on button "button" at bounding box center [1306, 88] width 37 height 37
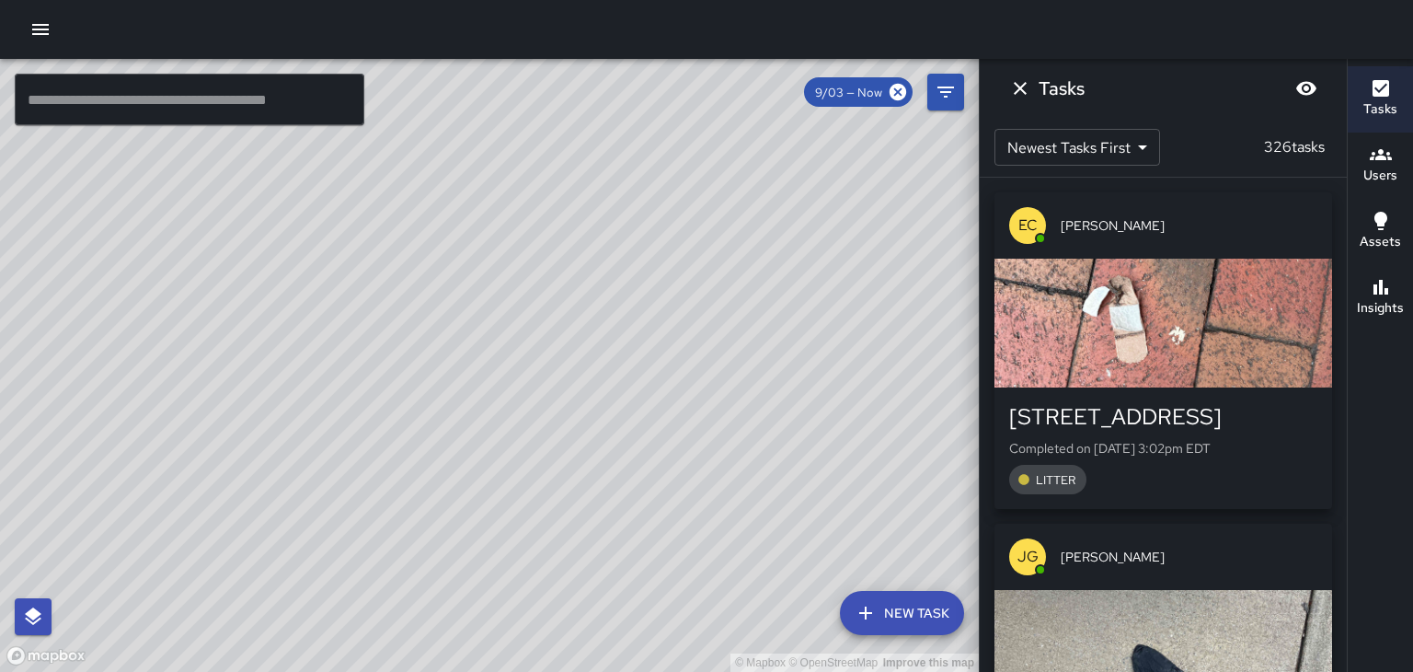
click at [1017, 98] on icon "Dismiss" at bounding box center [1020, 88] width 22 height 22
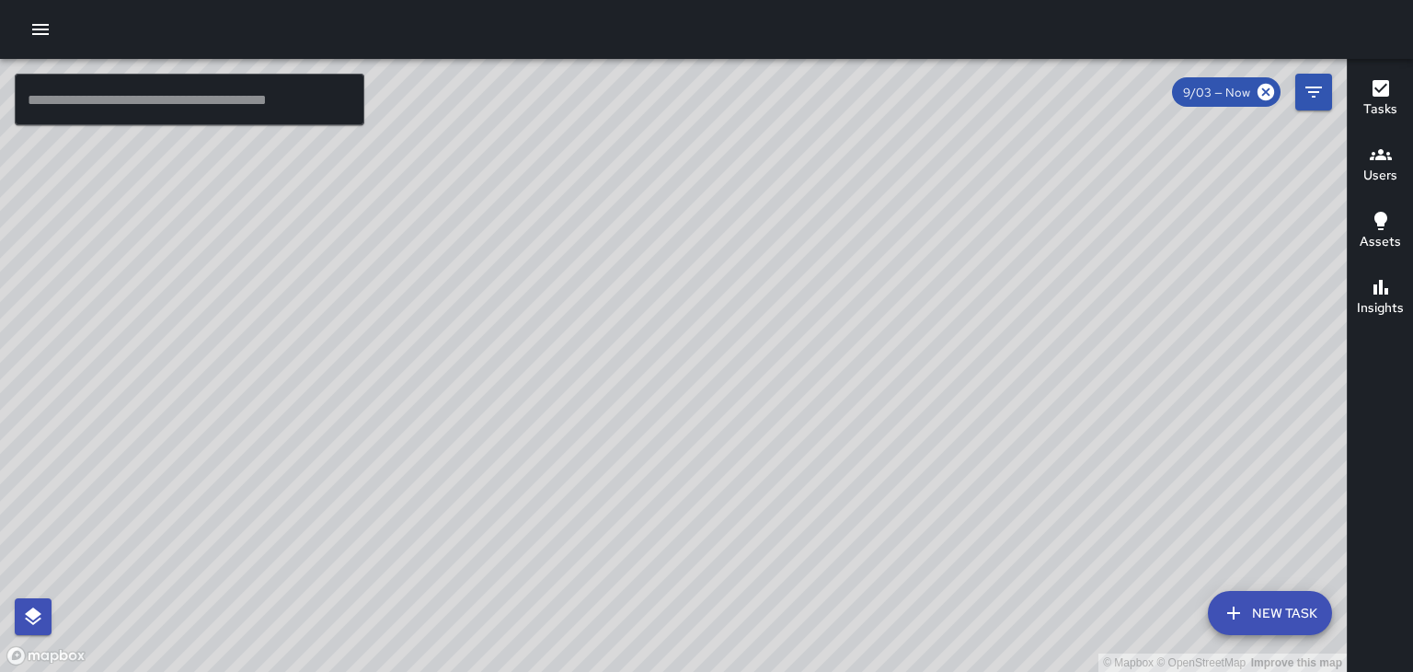
click at [1386, 158] on icon "button" at bounding box center [1381, 154] width 22 height 11
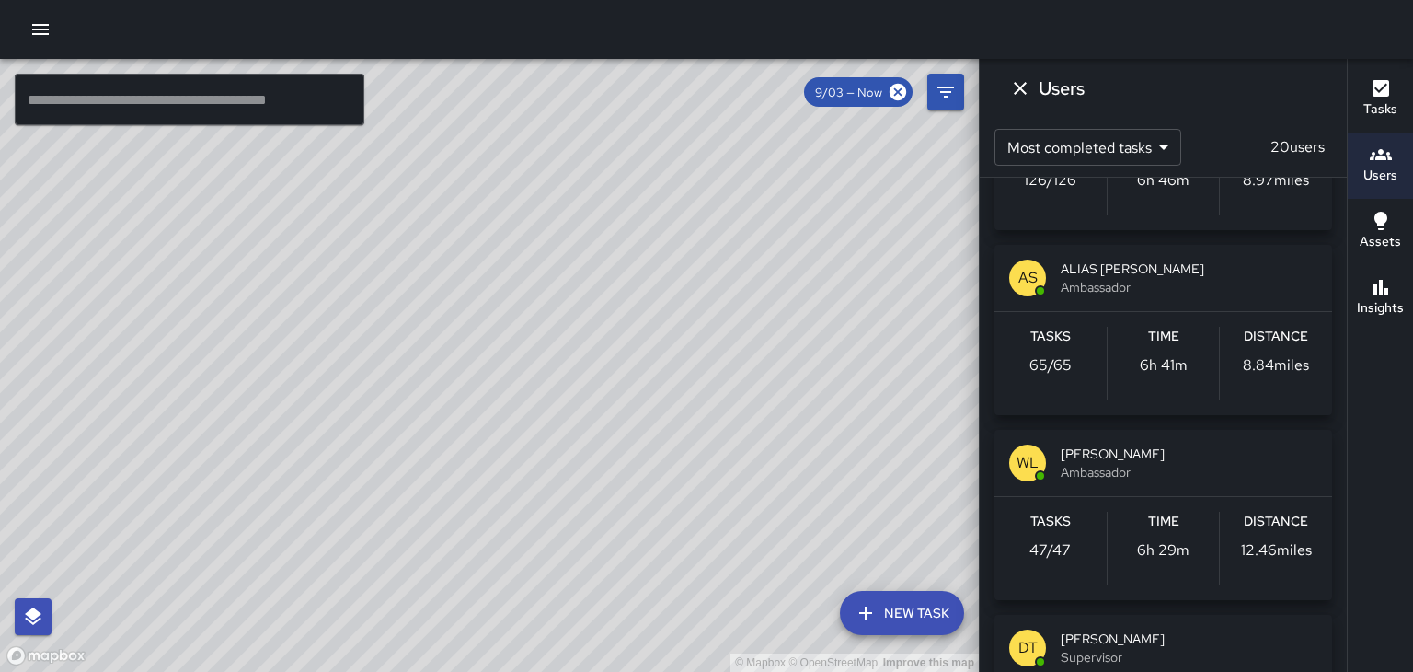
scroll to position [135, 0]
click at [1187, 452] on span "[PERSON_NAME]" at bounding box center [1189, 451] width 257 height 18
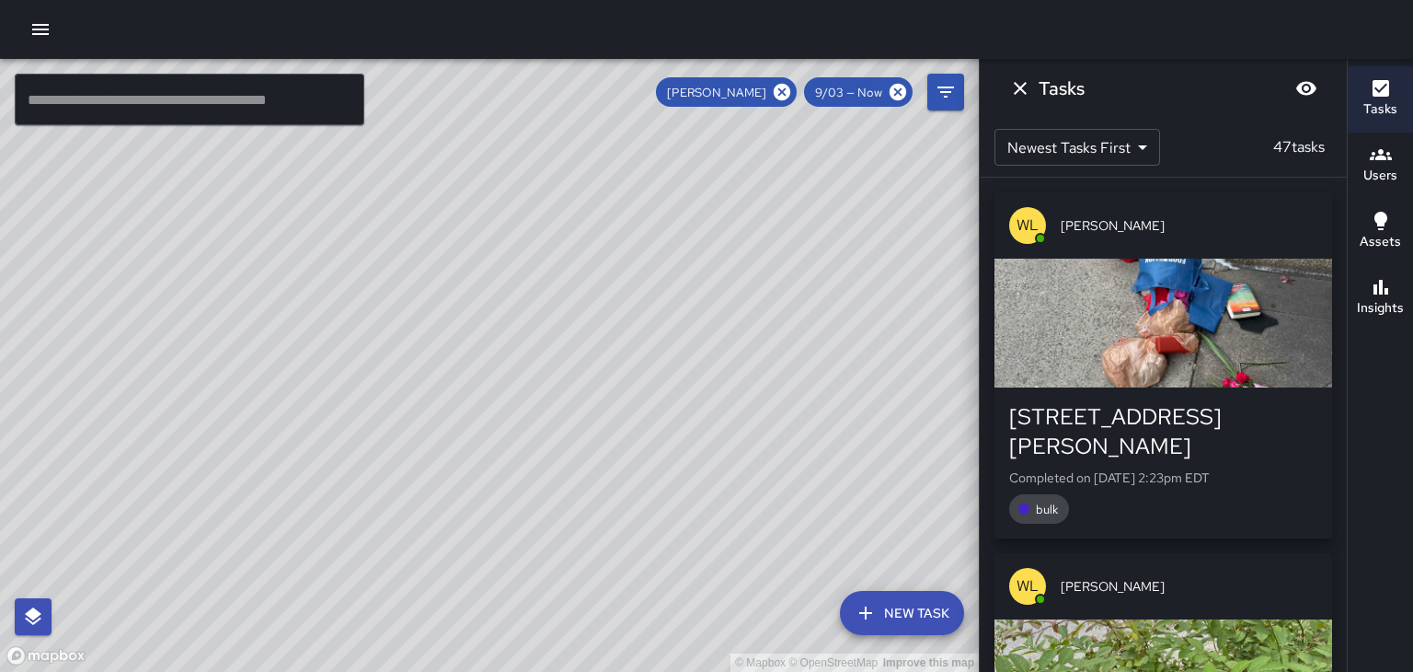
scroll to position [0, 0]
click at [1027, 86] on icon "Dismiss" at bounding box center [1020, 88] width 22 height 22
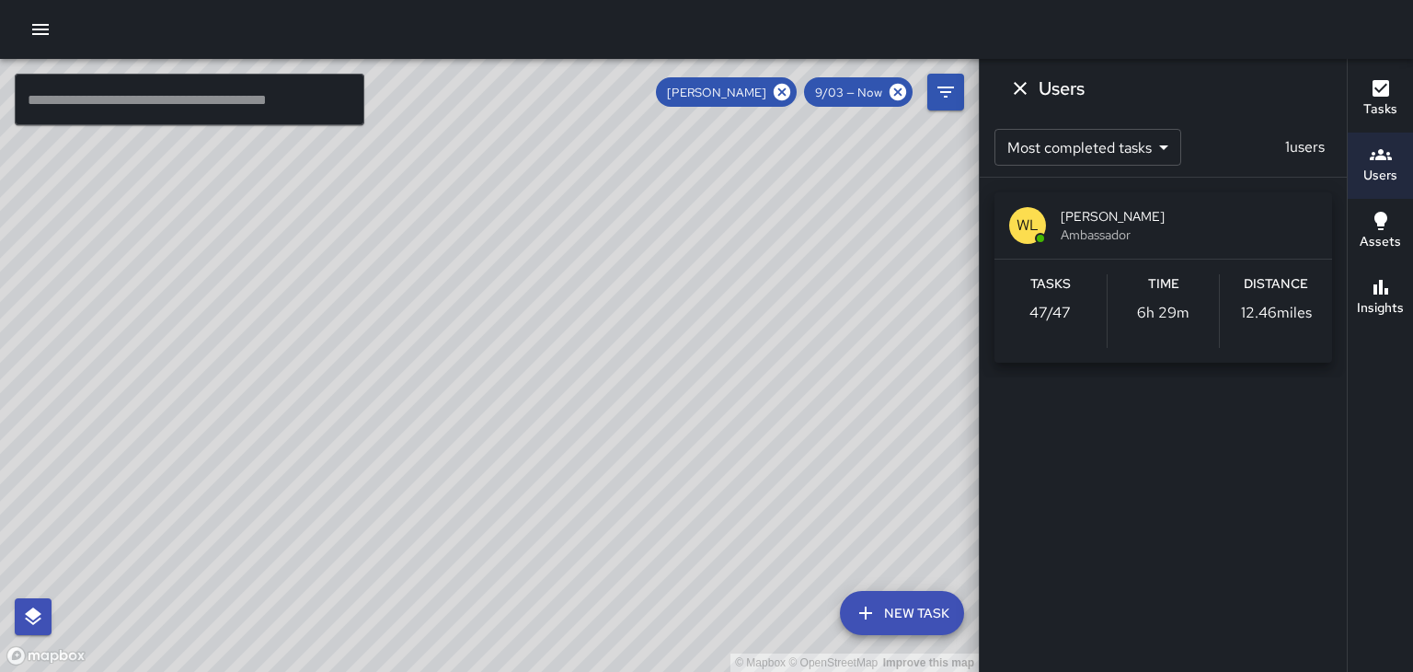
click at [1015, 87] on icon "Dismiss" at bounding box center [1020, 88] width 22 height 22
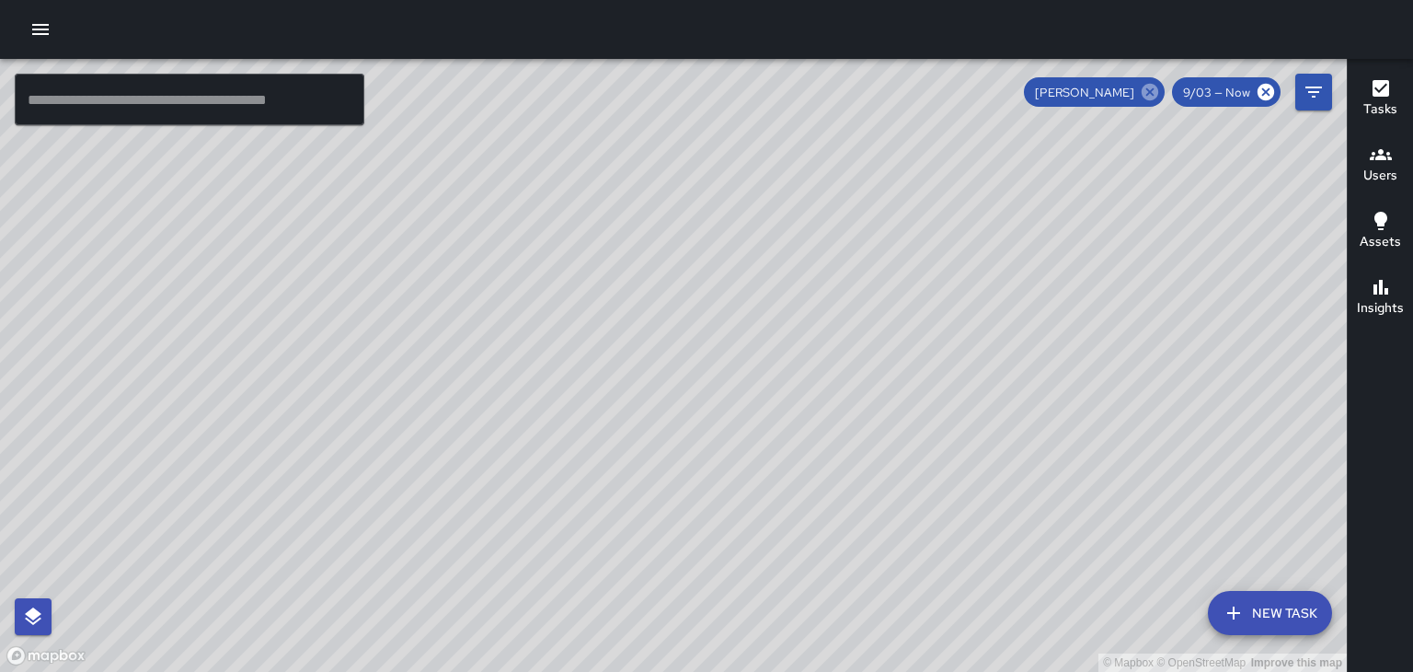
click at [1146, 101] on icon at bounding box center [1150, 92] width 20 height 20
click at [37, 27] on icon "button" at bounding box center [40, 29] width 22 height 22
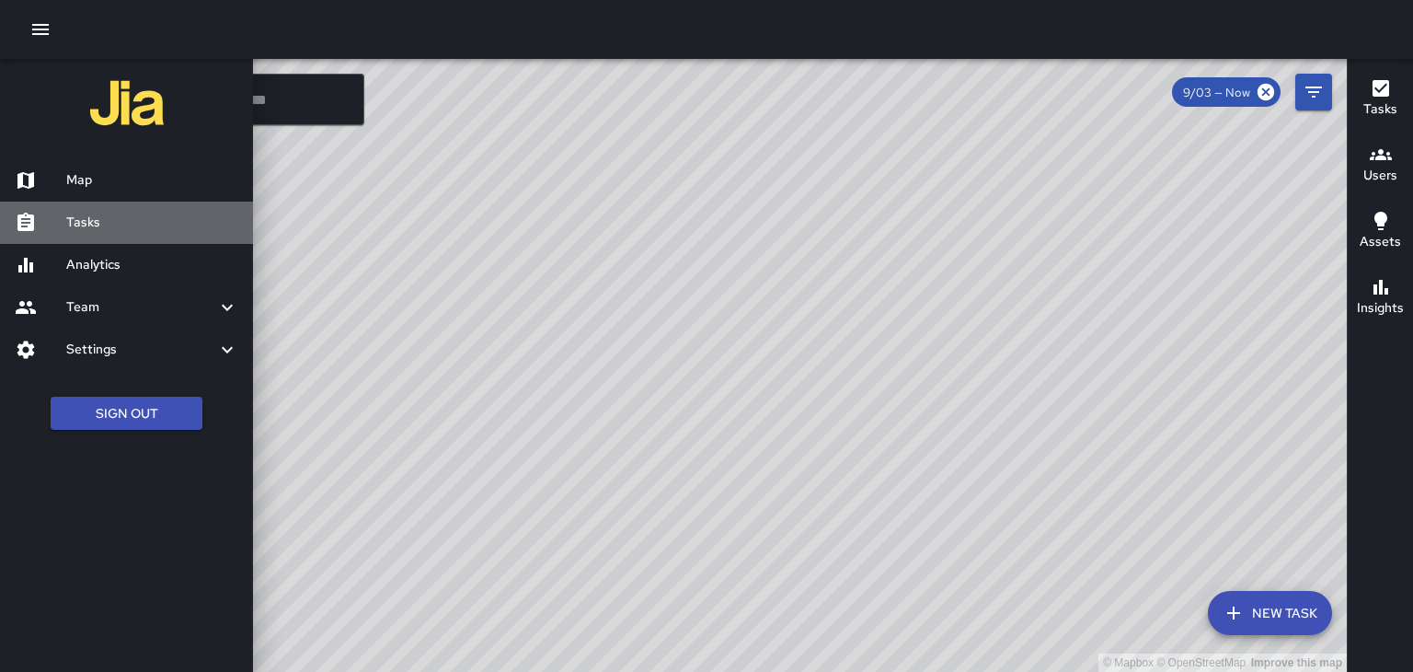
click at [157, 223] on h6 "Tasks" at bounding box center [152, 223] width 172 height 20
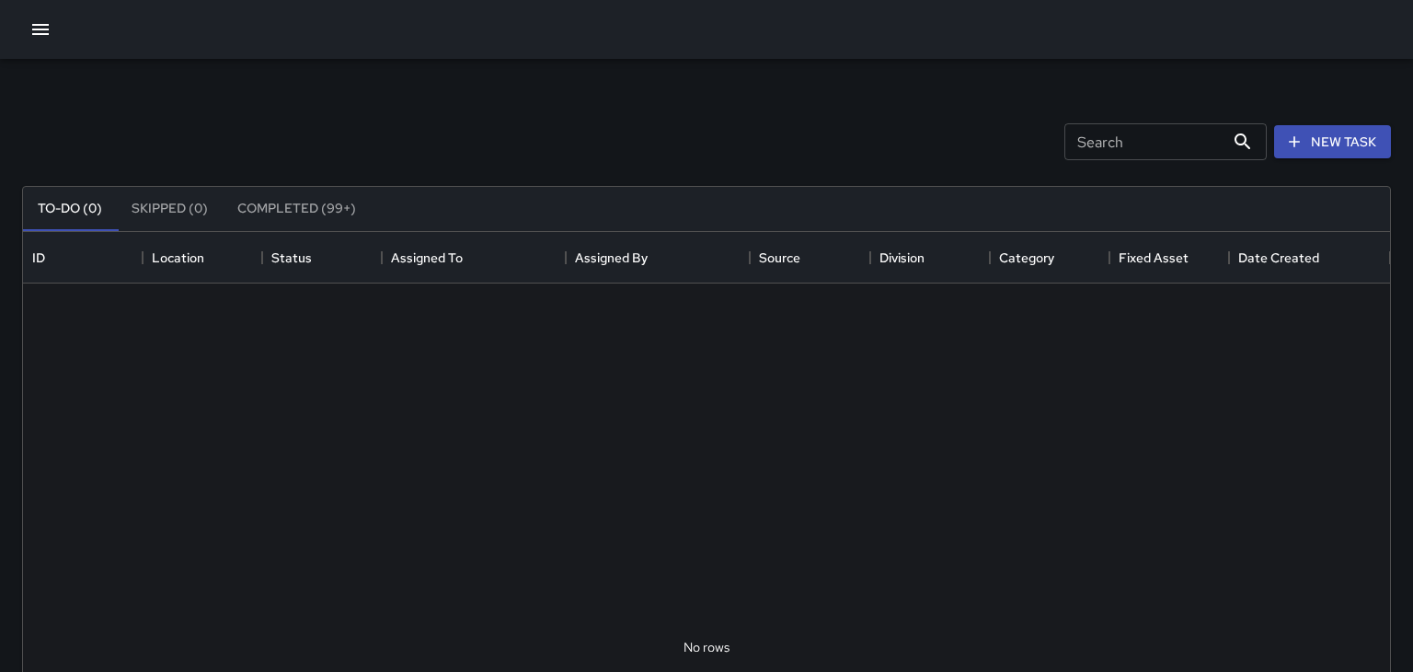
scroll to position [779, 1367]
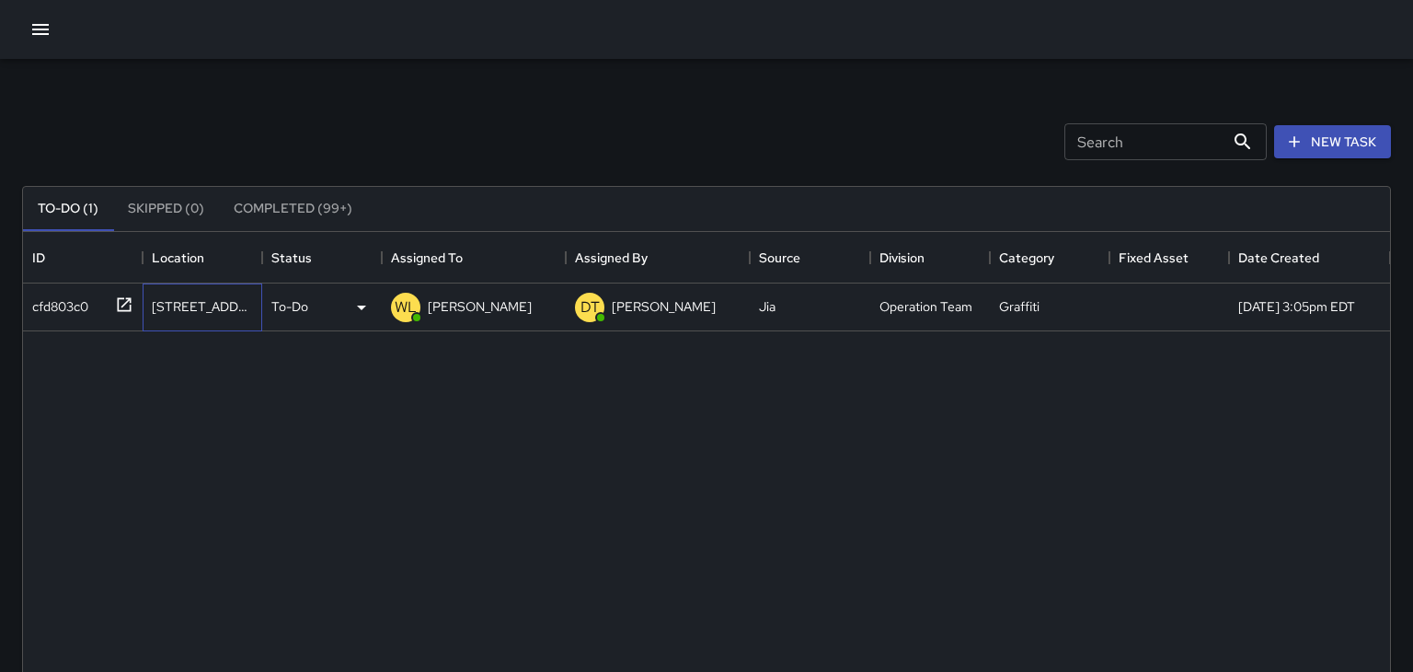
click at [224, 311] on div "[STREET_ADDRESS]" at bounding box center [202, 306] width 101 height 18
click at [188, 314] on div "[STREET_ADDRESS]" at bounding box center [202, 306] width 101 height 18
click at [178, 318] on div "[STREET_ADDRESS]" at bounding box center [203, 307] width 120 height 48
click at [202, 317] on div "[STREET_ADDRESS]" at bounding box center [203, 307] width 120 height 48
click at [209, 305] on div "[STREET_ADDRESS]" at bounding box center [202, 306] width 101 height 18
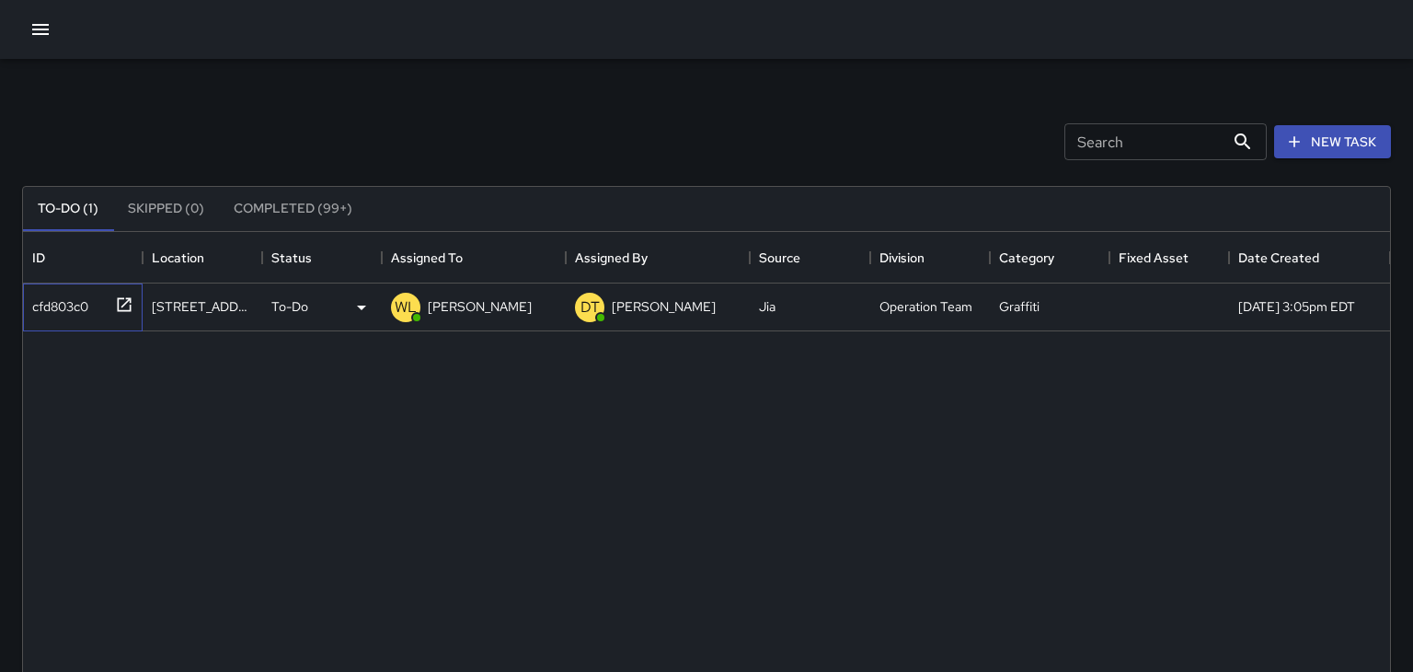
click at [116, 323] on div "cfd803c0" at bounding box center [83, 307] width 120 height 48
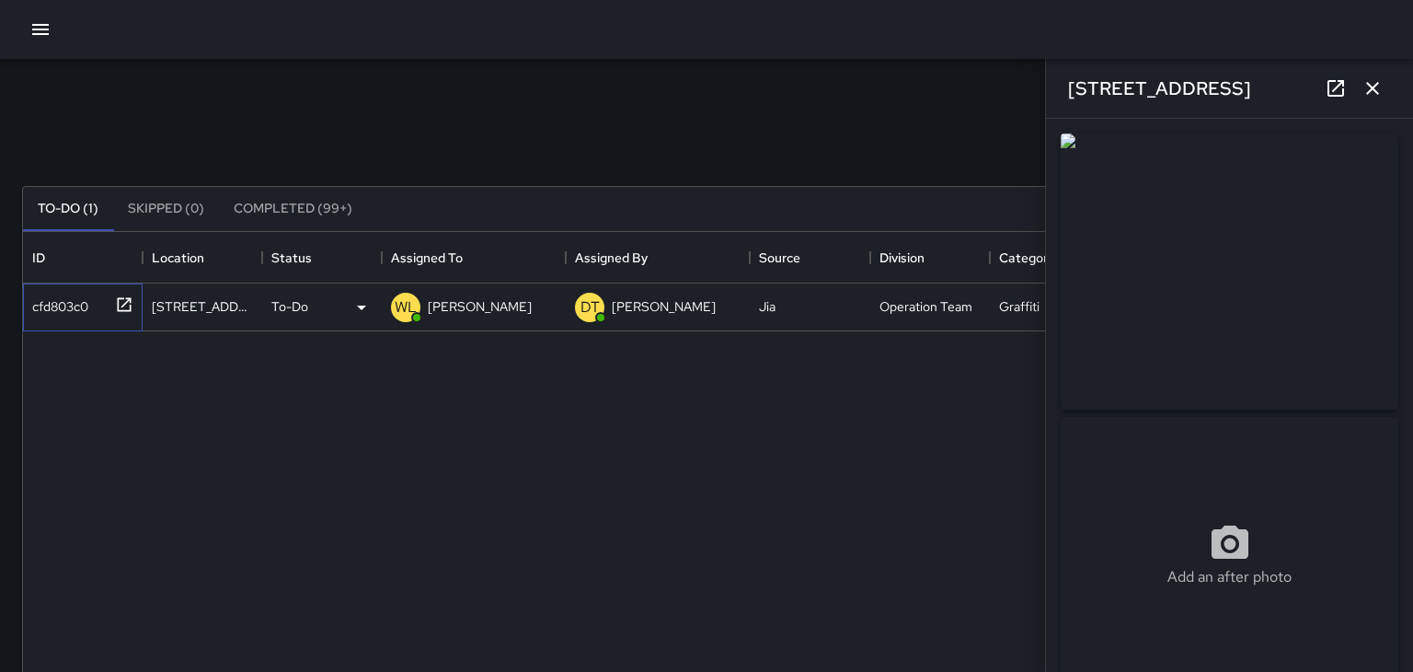
type input "**********"
click at [1243, 302] on img at bounding box center [1230, 271] width 338 height 276
click at [1248, 317] on img at bounding box center [1230, 271] width 338 height 276
click at [1379, 88] on icon "button" at bounding box center [1373, 88] width 22 height 22
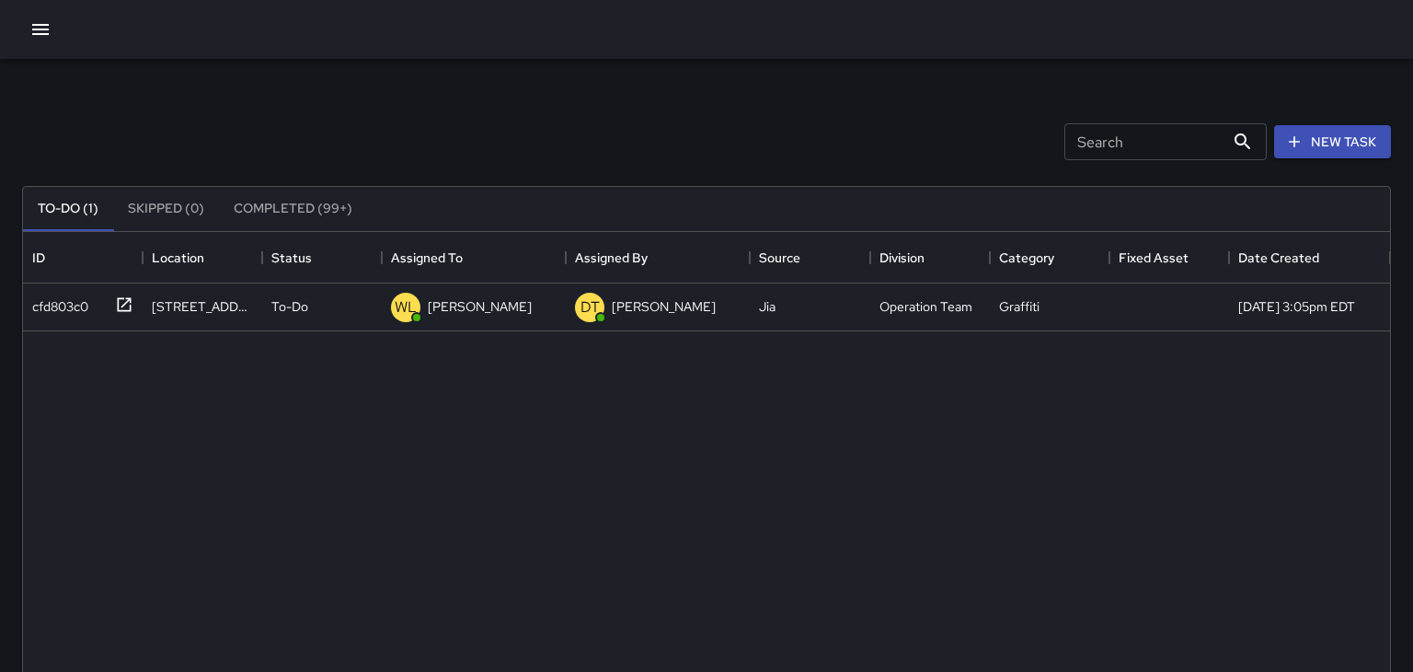
click at [32, 29] on icon "button" at bounding box center [40, 29] width 17 height 11
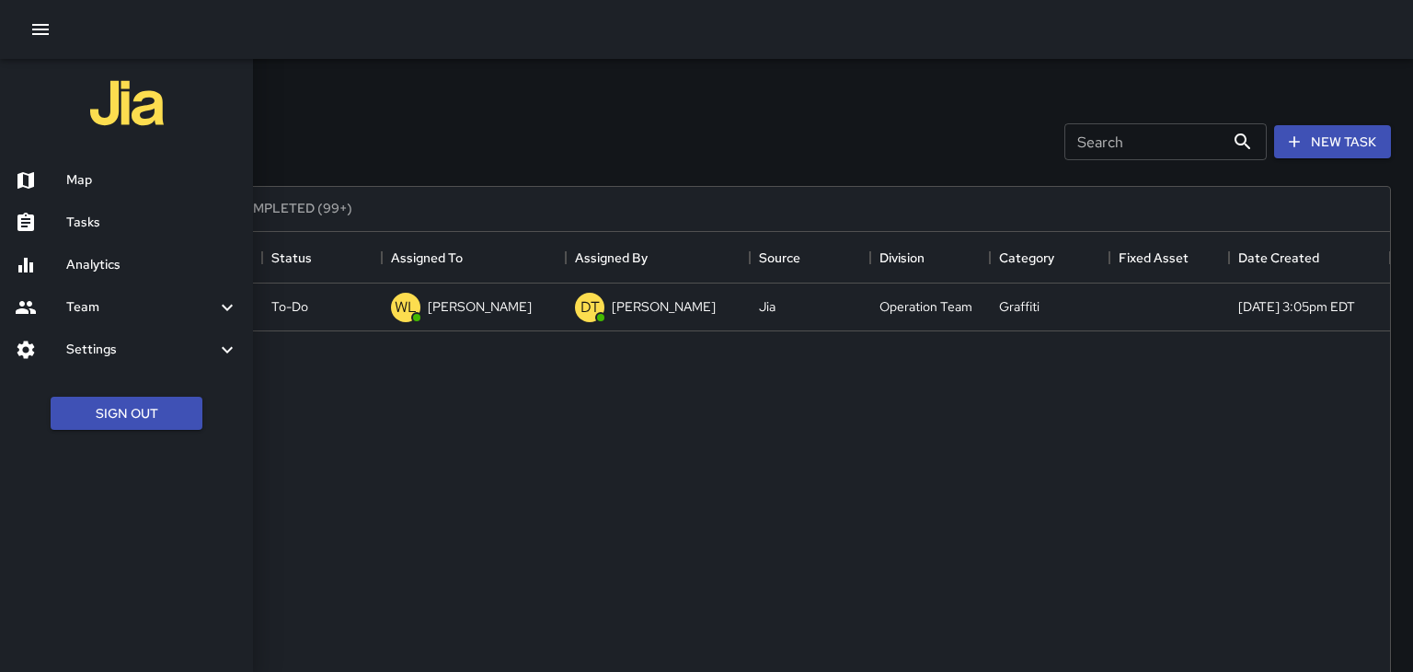
click at [71, 177] on h6 "Map" at bounding box center [152, 180] width 172 height 20
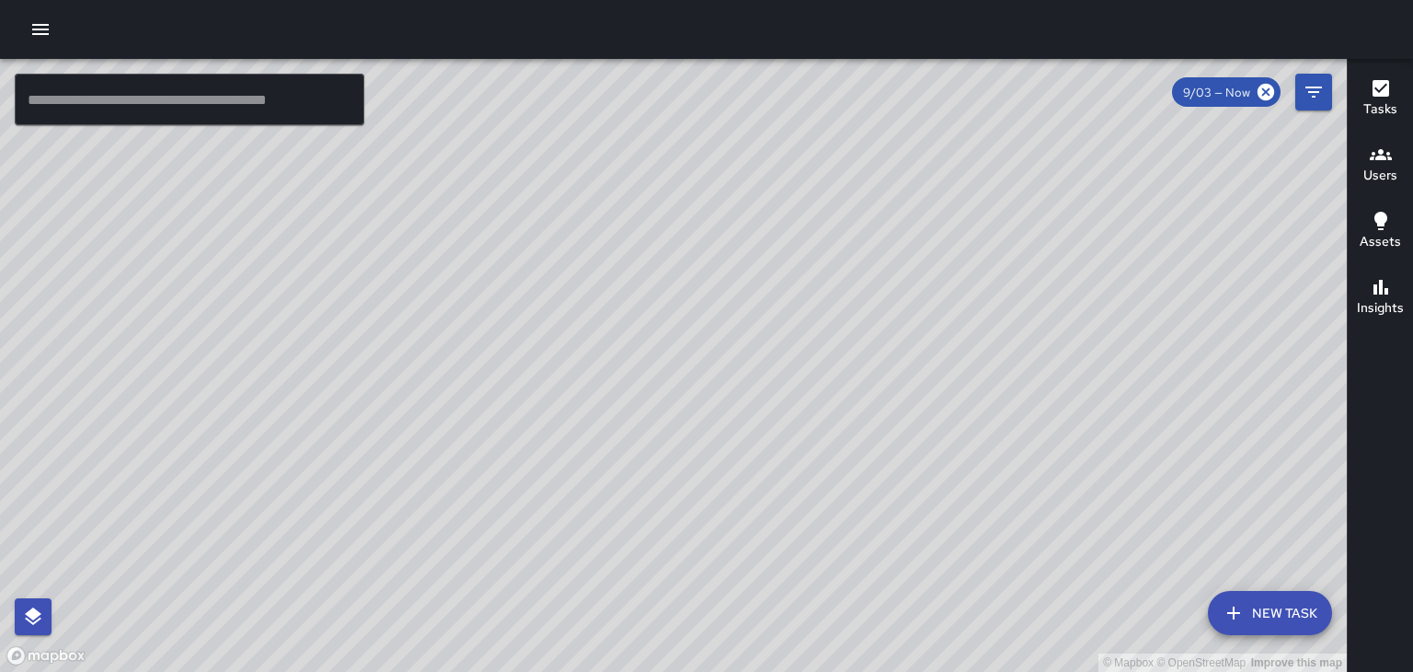
click at [854, 458] on div "© Mapbox © OpenStreetMap Improve this map" at bounding box center [673, 365] width 1347 height 613
click at [1378, 169] on h6 "Users" at bounding box center [1381, 176] width 34 height 20
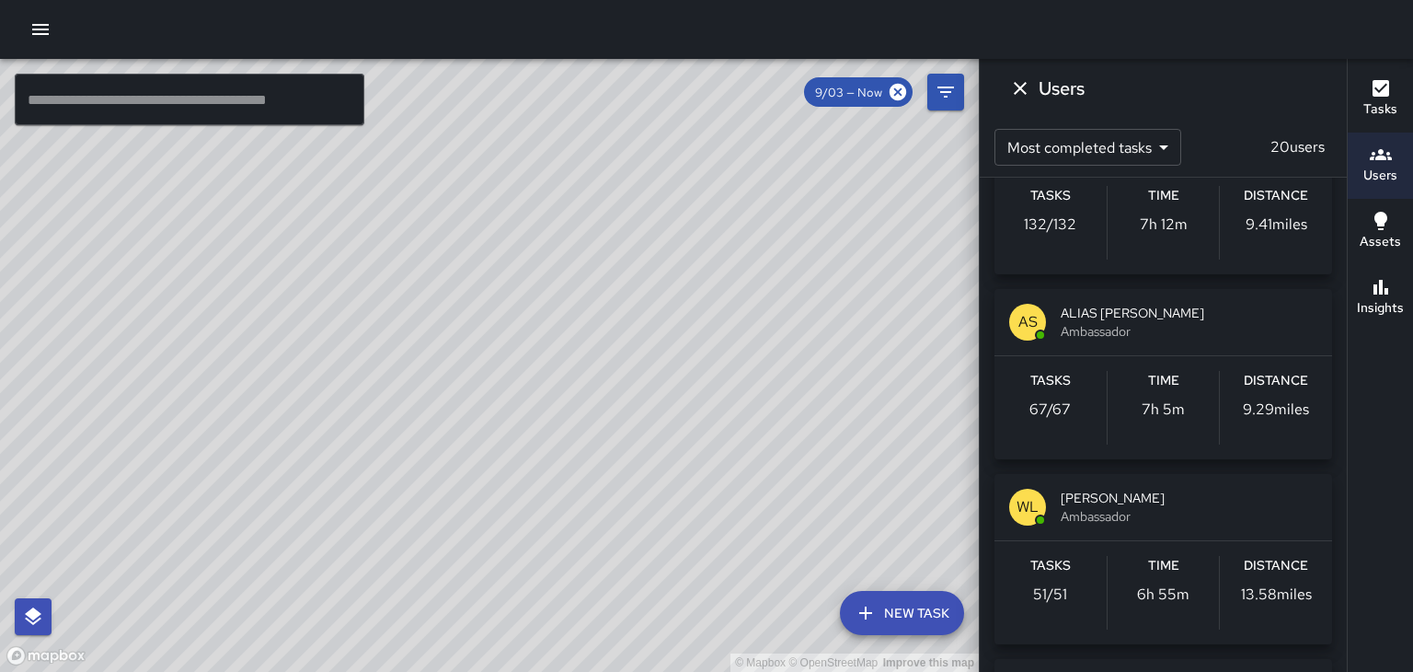
scroll to position [182, 0]
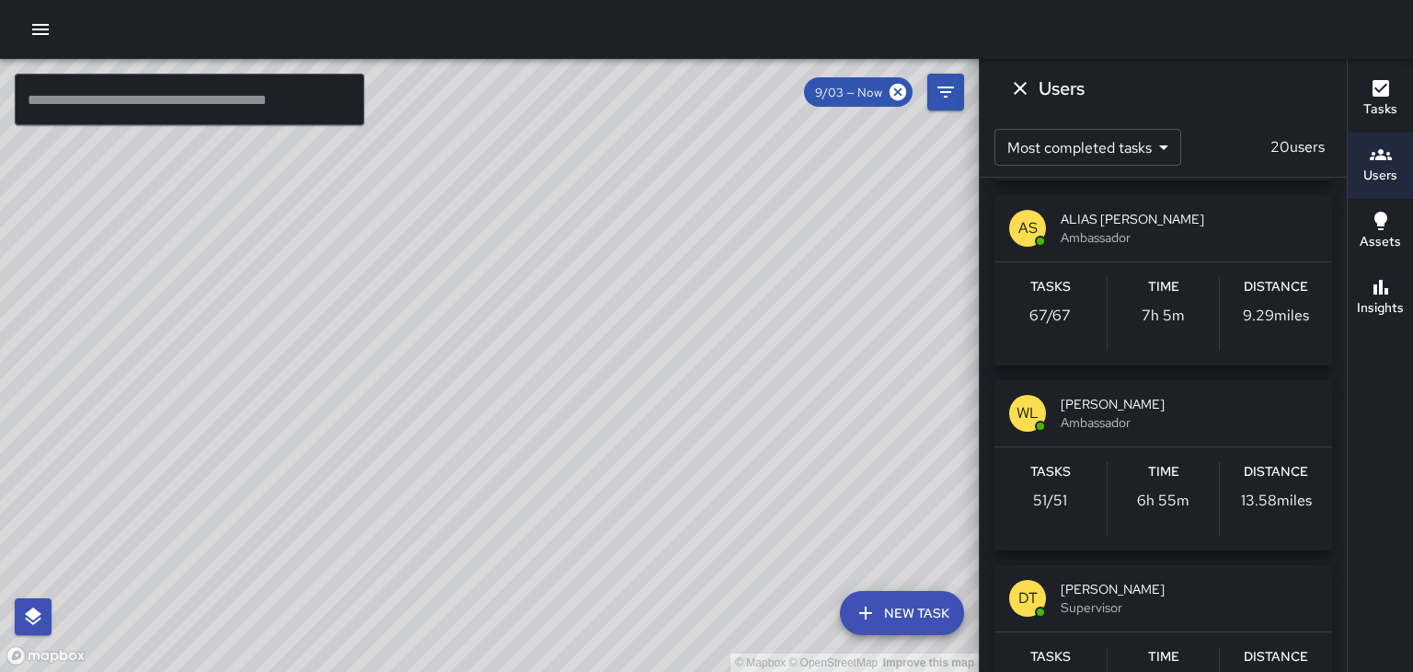
click at [1205, 426] on span "Ambassador" at bounding box center [1189, 422] width 257 height 18
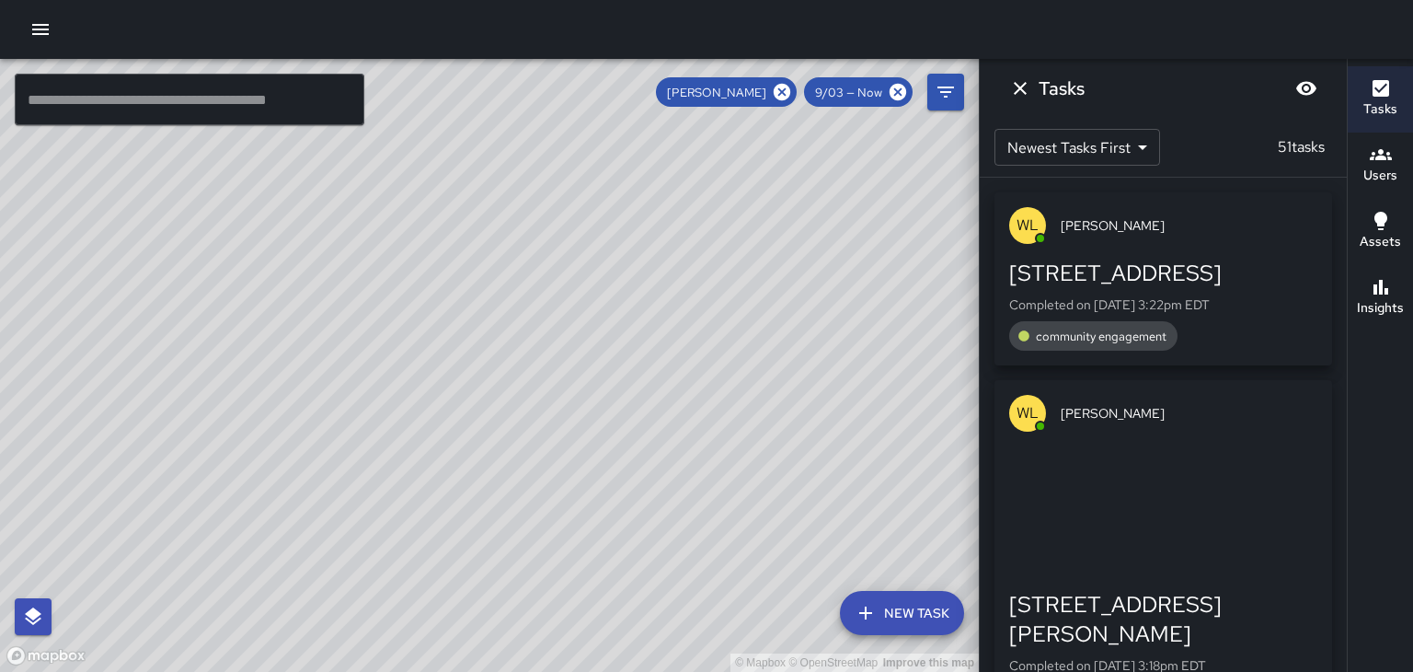
scroll to position [0, 0]
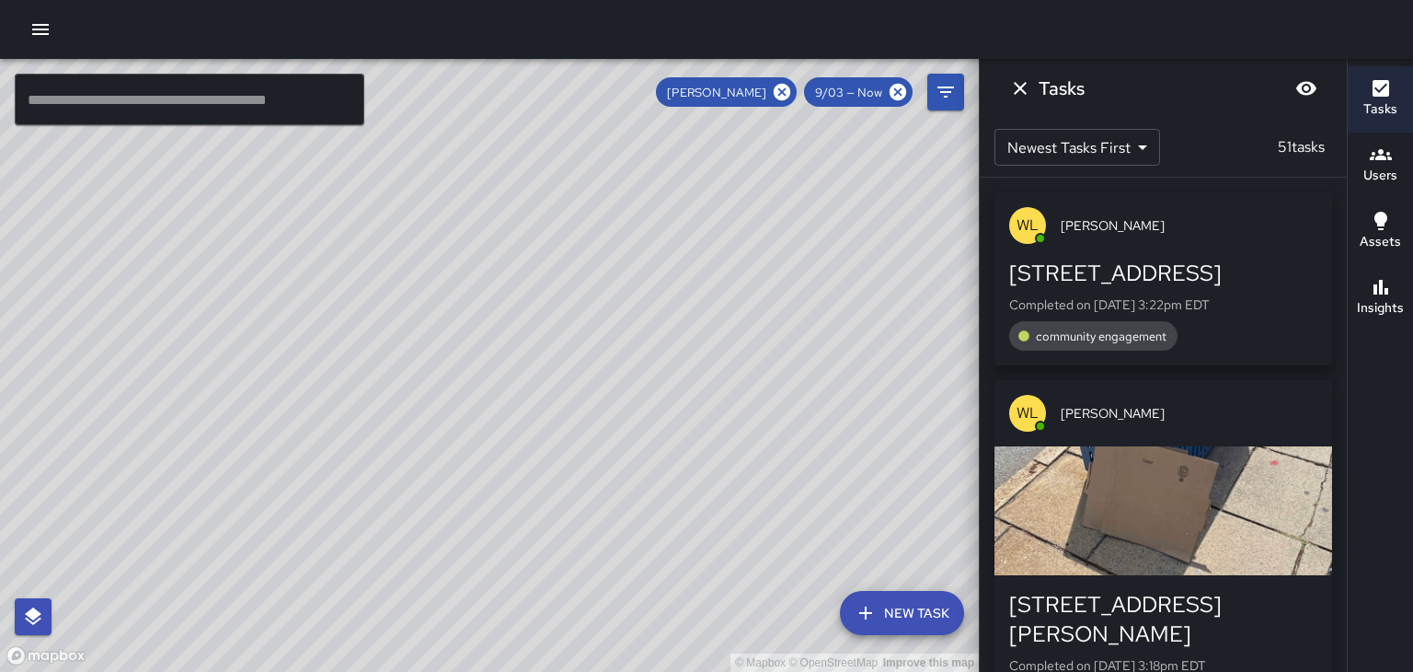
click at [785, 109] on div "William Littlejohn 9/03 — Now" at bounding box center [810, 92] width 308 height 37
click at [784, 98] on icon at bounding box center [782, 92] width 17 height 17
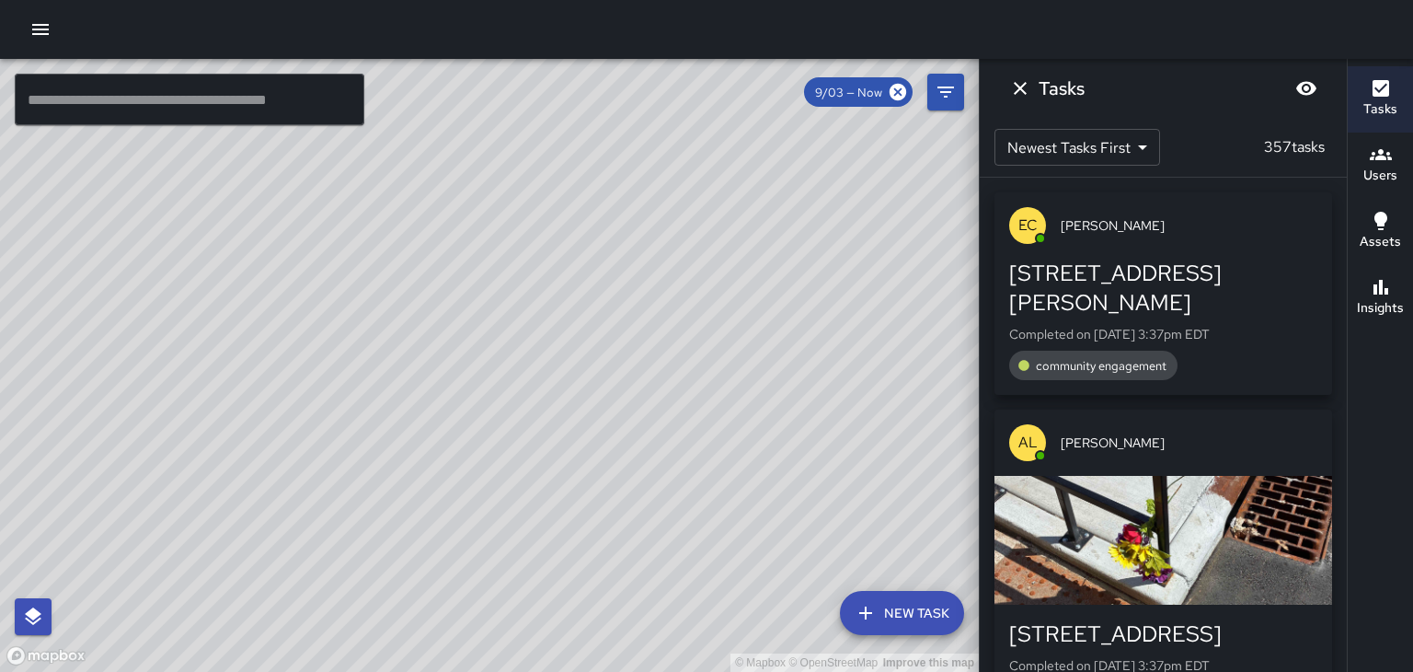
click at [1395, 181] on h6 "Users" at bounding box center [1381, 176] width 34 height 20
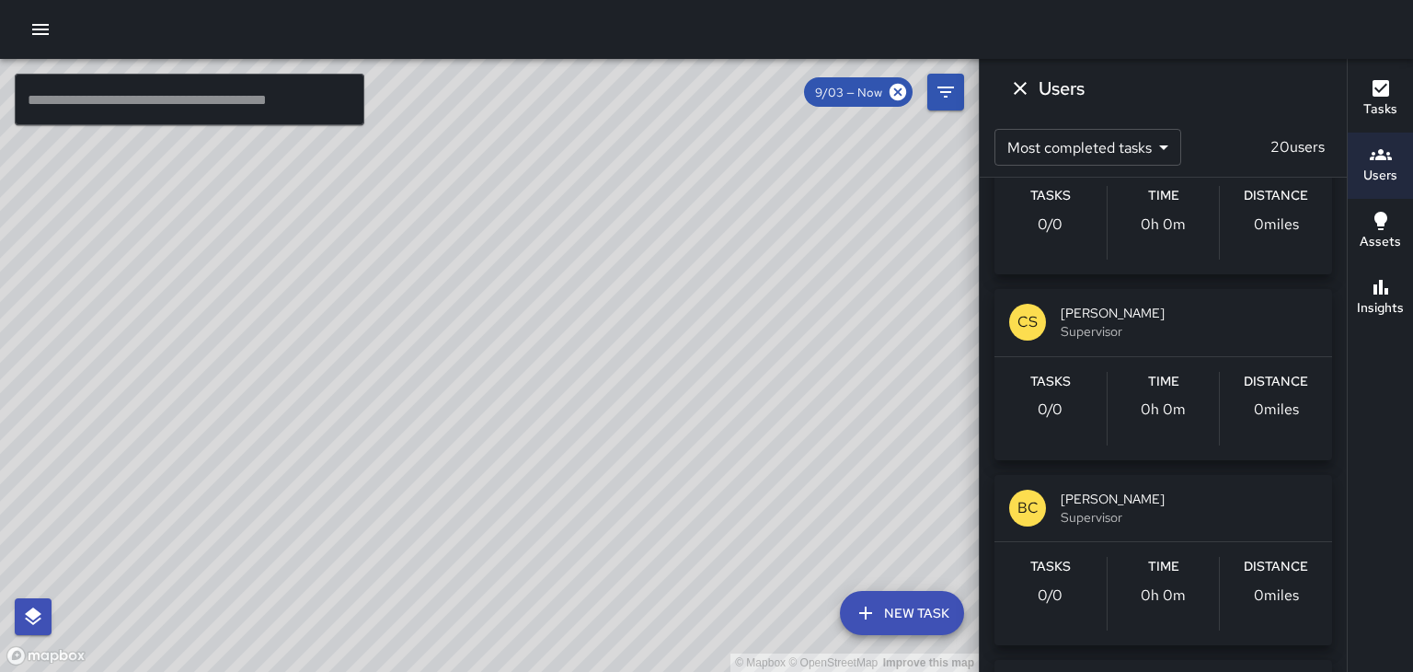
scroll to position [2681, 0]
click at [1284, 320] on span "Supervisor" at bounding box center [1189, 327] width 257 height 18
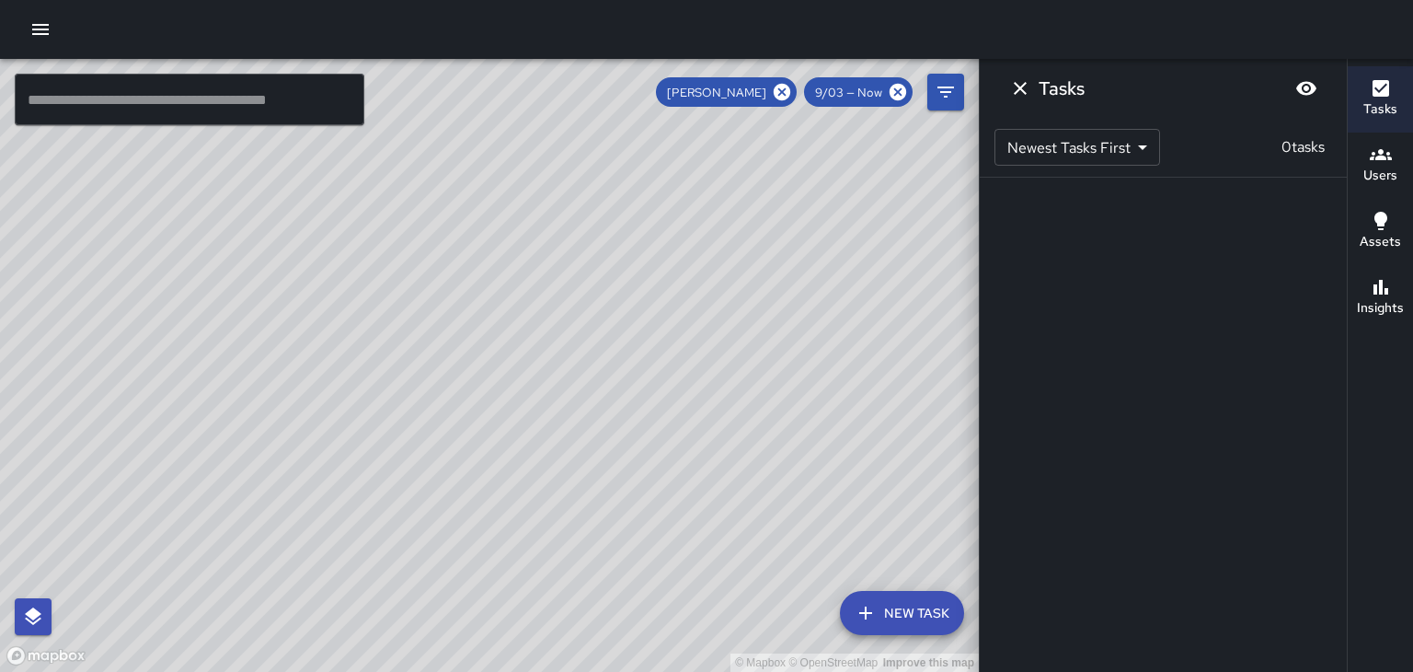
scroll to position [0, 0]
click at [788, 101] on icon at bounding box center [782, 92] width 20 height 20
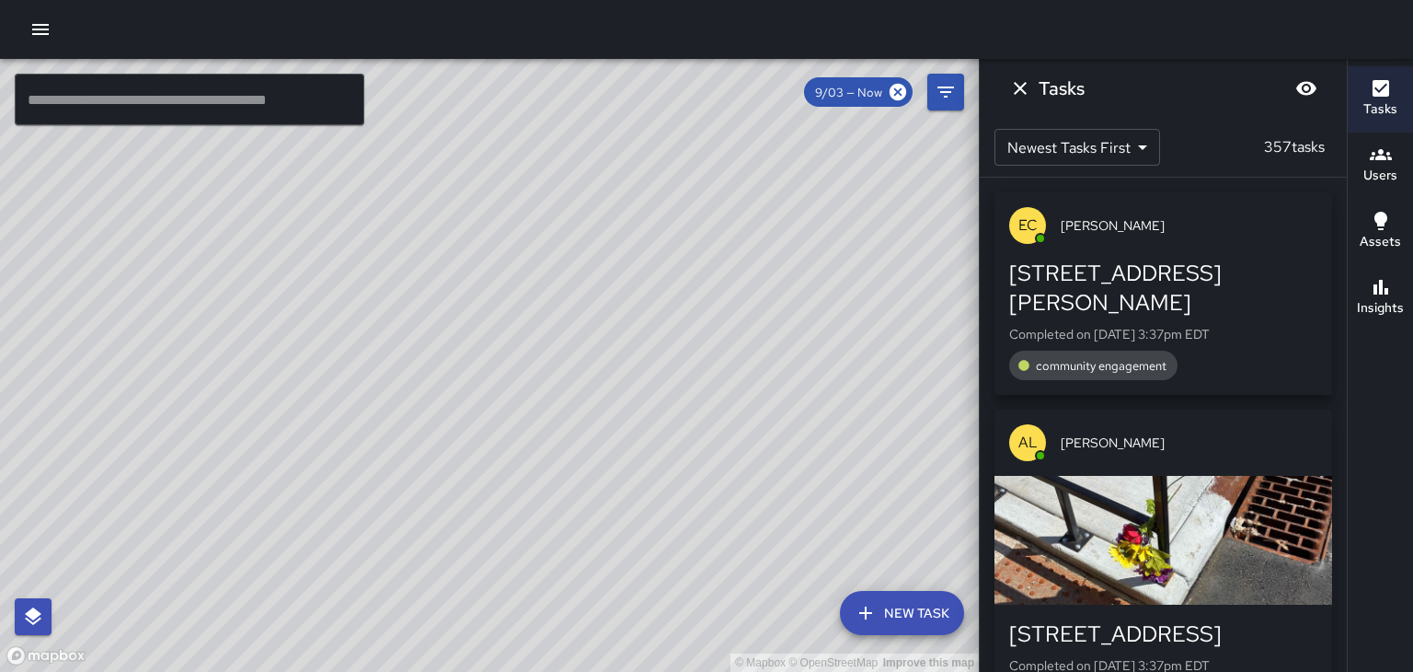
click at [1013, 86] on icon "Dismiss" at bounding box center [1020, 88] width 22 height 22
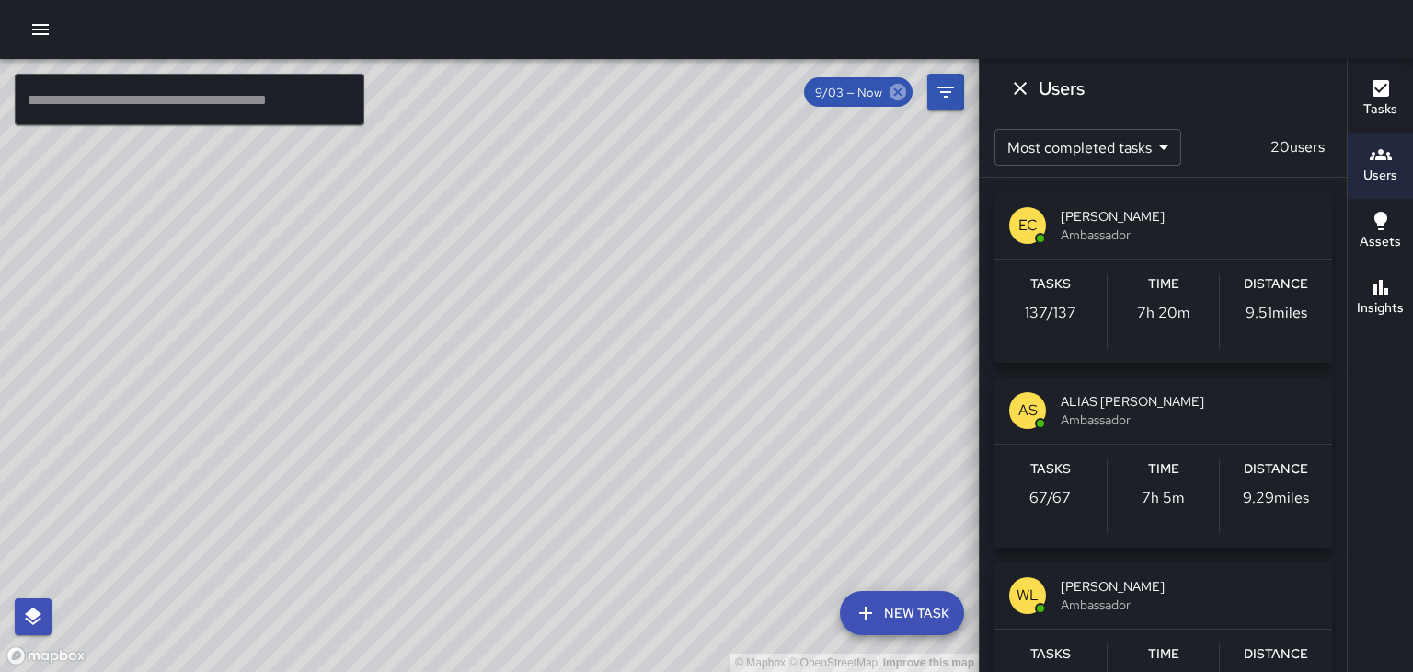
click at [892, 98] on icon at bounding box center [898, 92] width 17 height 17
click at [893, 98] on icon at bounding box center [898, 92] width 17 height 17
click at [895, 90] on icon at bounding box center [898, 92] width 20 height 20
click at [905, 88] on icon at bounding box center [898, 92] width 20 height 20
click at [905, 88] on icon at bounding box center [898, 92] width 17 height 17
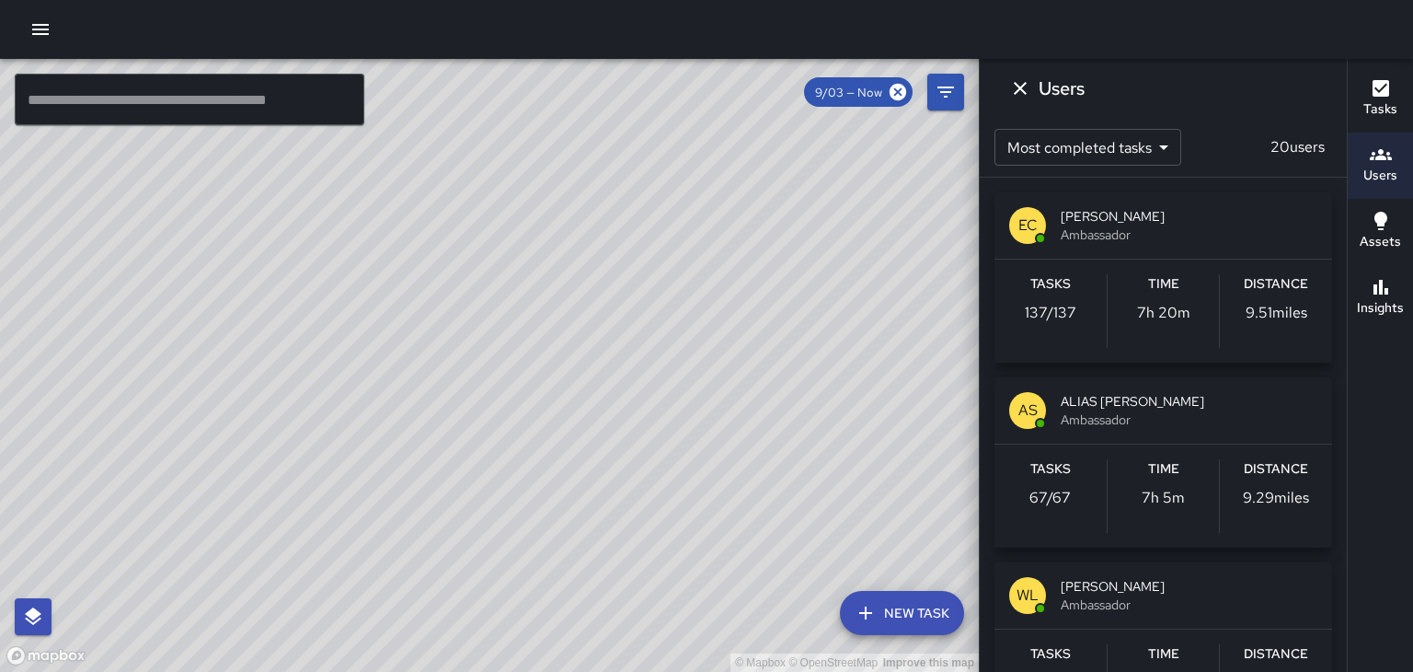
click at [1018, 102] on button "Dismiss" at bounding box center [1020, 88] width 37 height 37
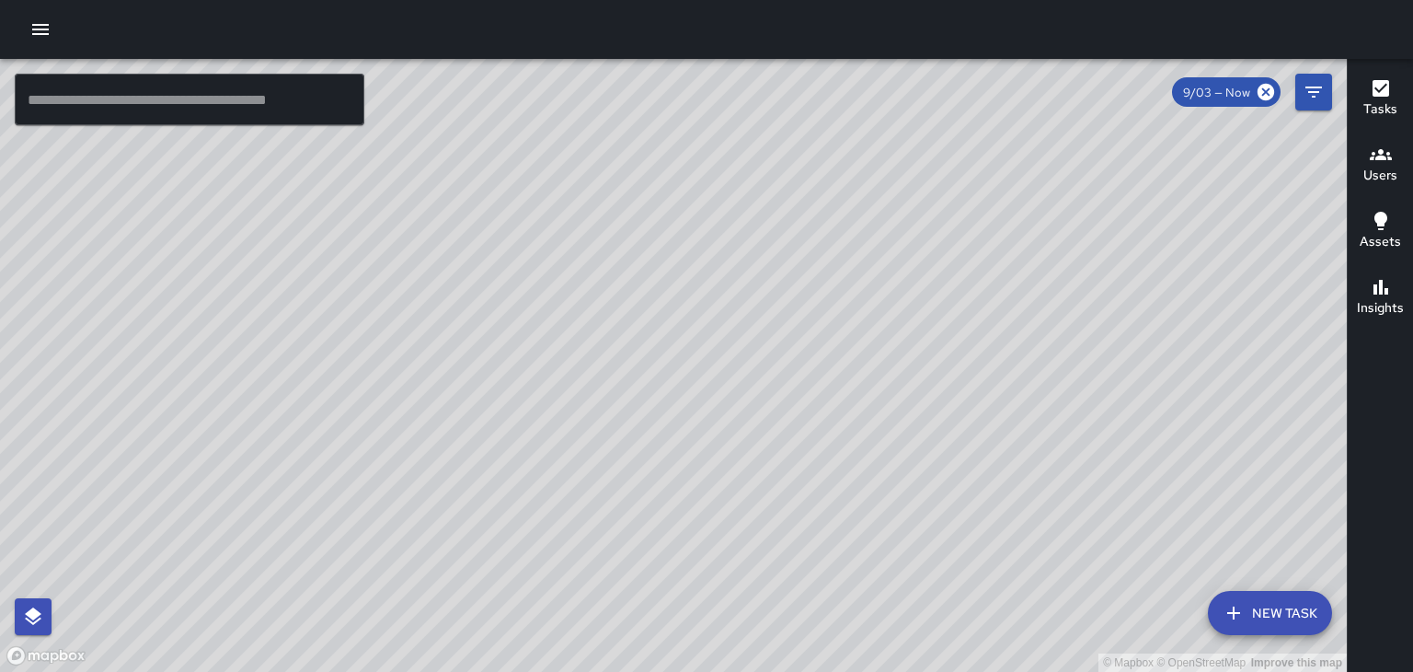
click at [714, 272] on div "© Mapbox © OpenStreetMap Improve this map" at bounding box center [673, 365] width 1347 height 613
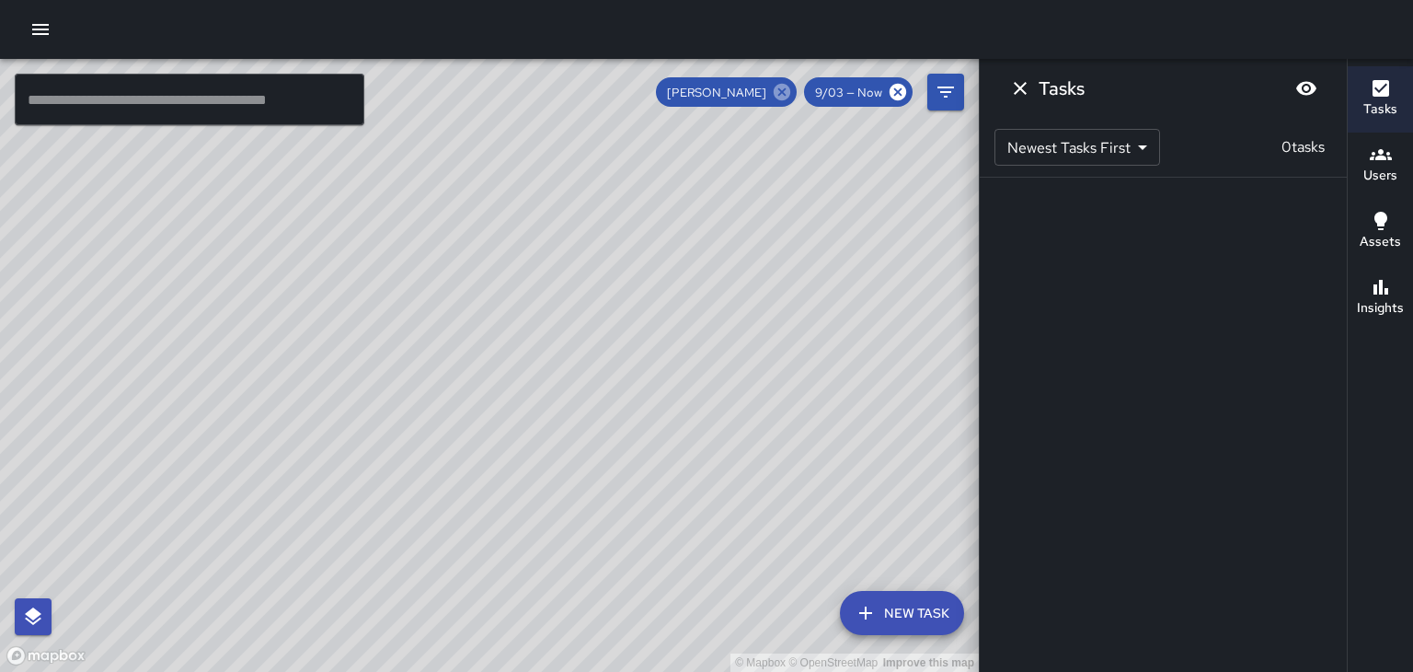
click at [782, 94] on icon at bounding box center [782, 92] width 20 height 20
